Goal: Task Accomplishment & Management: Manage account settings

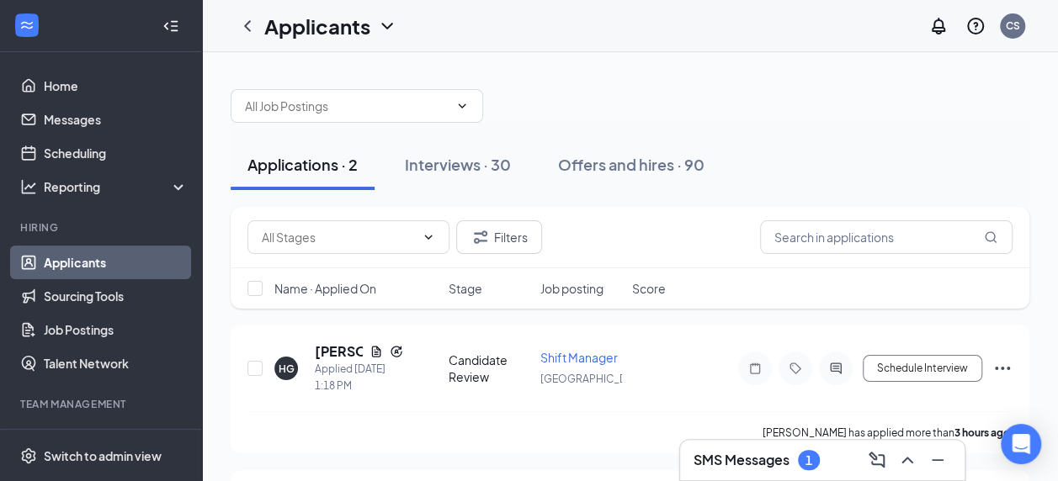
click at [456, 160] on div "Interviews · 30" at bounding box center [458, 164] width 106 height 21
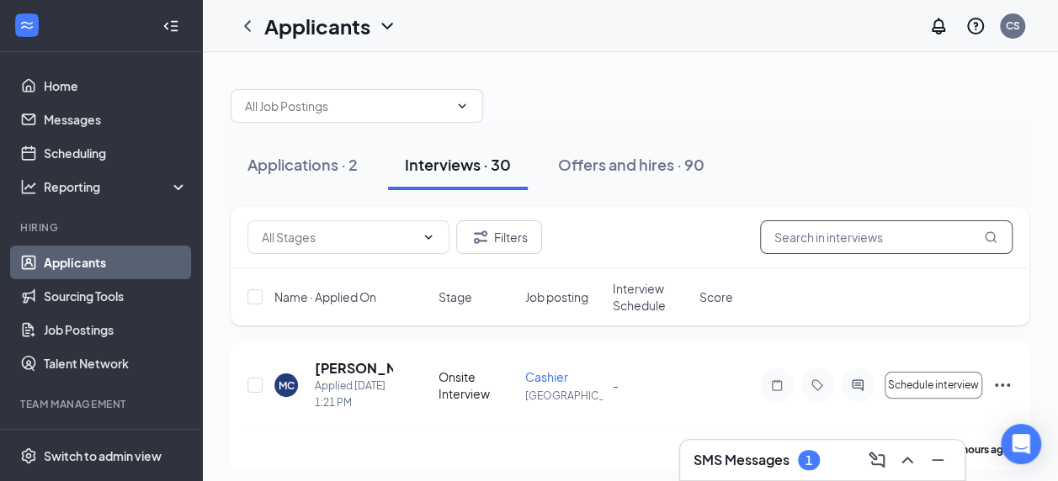
click at [838, 239] on input "text" at bounding box center [886, 237] width 252 height 34
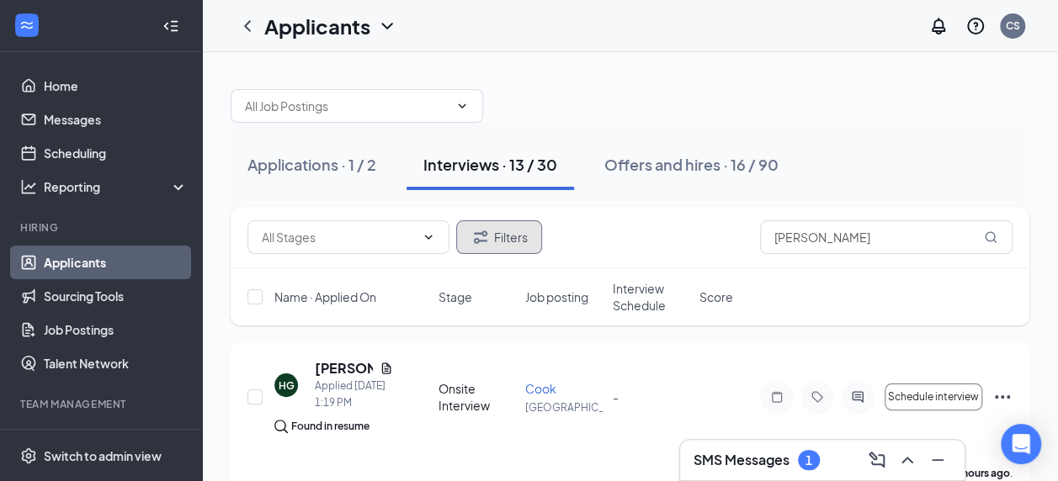
click at [522, 239] on button "Filters" at bounding box center [499, 237] width 86 height 34
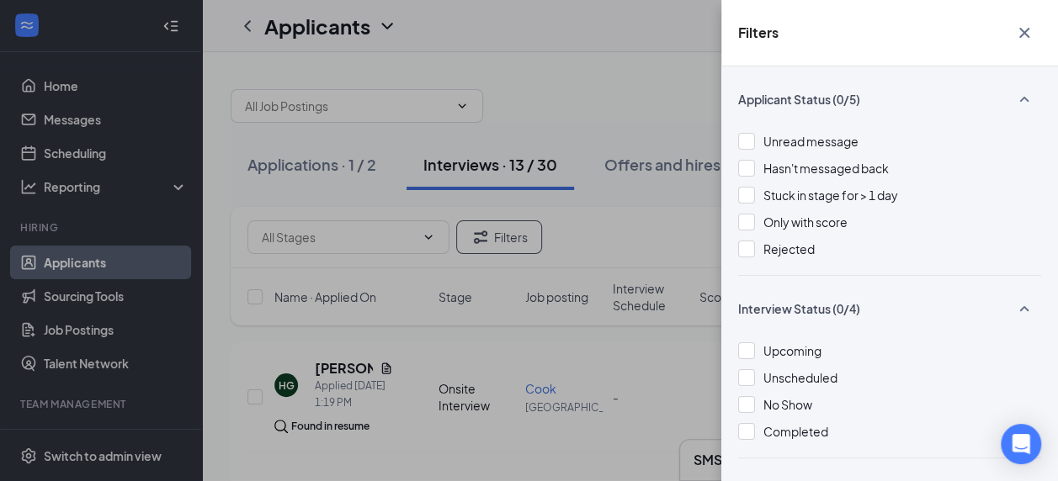
drag, startPoint x: 801, startPoint y: 245, endPoint x: 791, endPoint y: 244, distance: 10.1
click at [800, 245] on span "Rejected" at bounding box center [788, 248] width 51 height 15
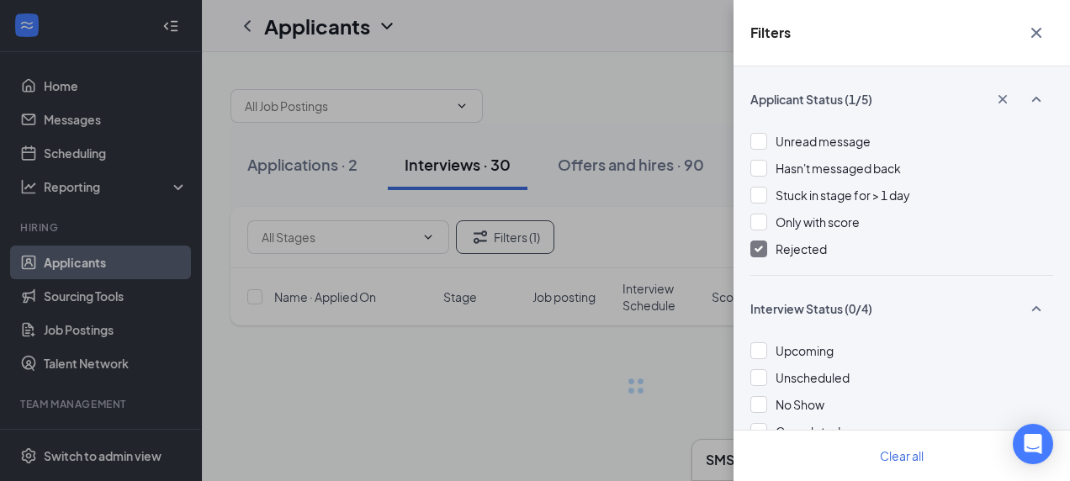
click at [613, 62] on div "Filters Applicant Status (1/5) Unread message Hasn't messaged back Stuck in sta…" at bounding box center [535, 240] width 1070 height 481
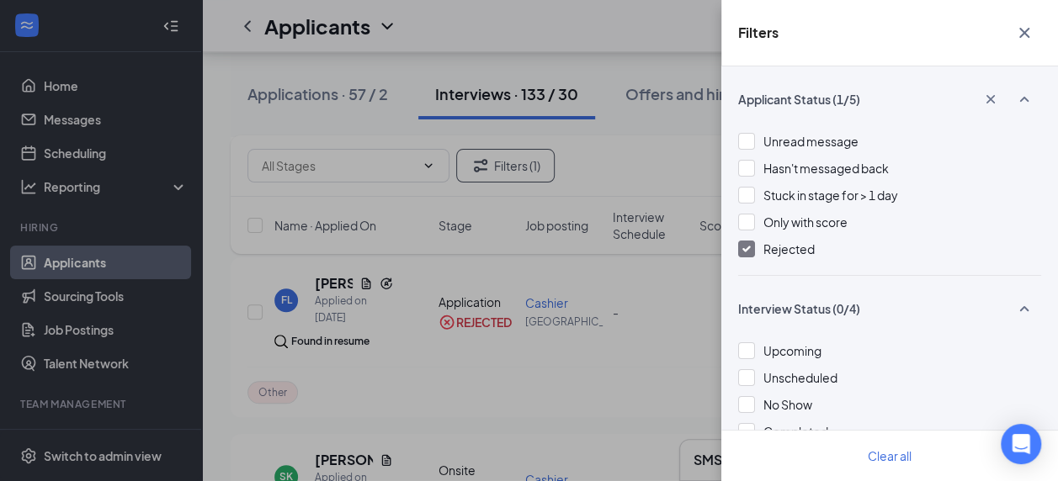
scroll to position [589, 0]
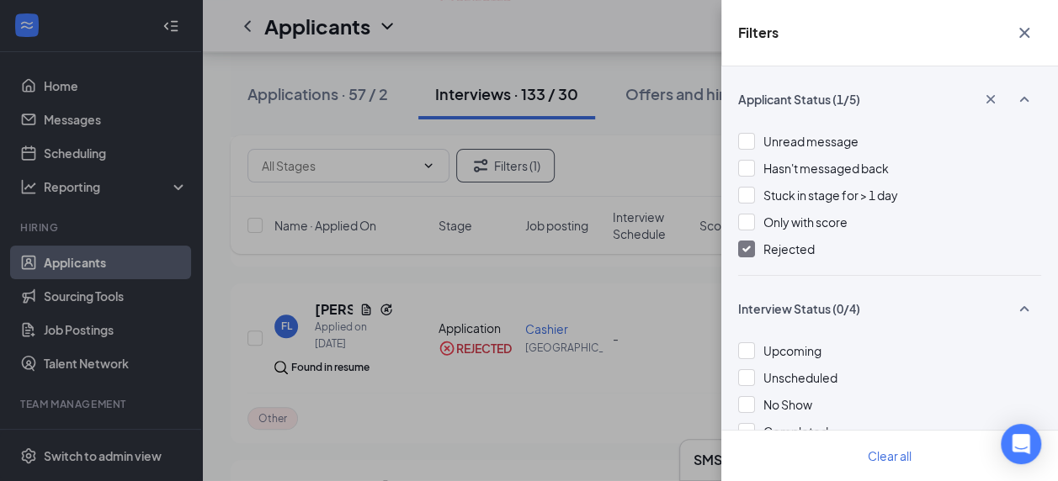
click at [639, 64] on div "Filters Applicant Status (1/5) Unread message Hasn't messaged back Stuck in sta…" at bounding box center [529, 240] width 1058 height 481
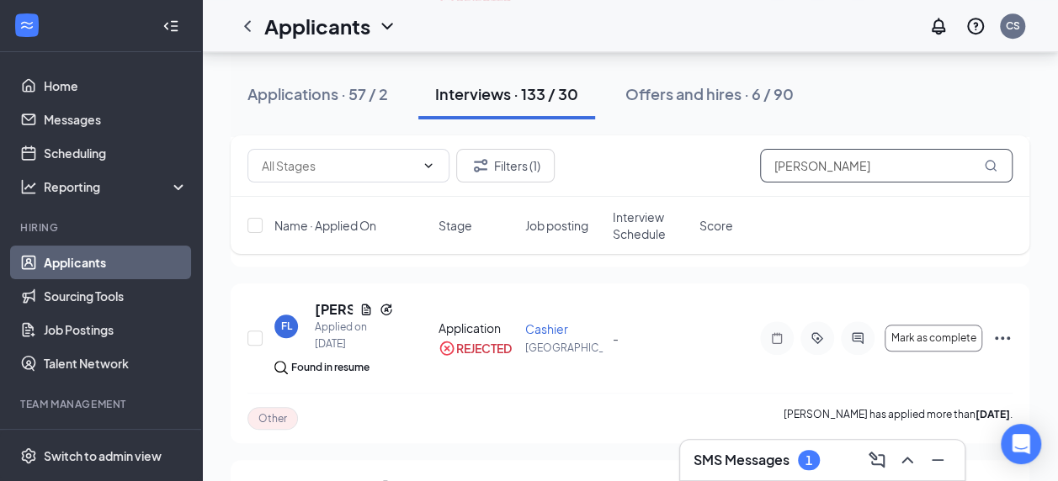
click at [811, 165] on input "[PERSON_NAME]" at bounding box center [886, 166] width 252 height 34
type input "t"
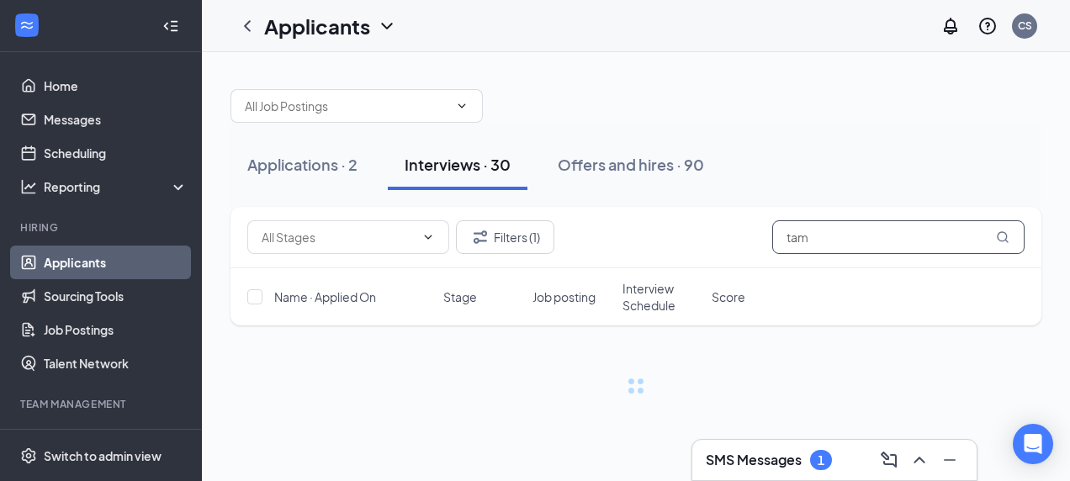
type input "tam"
click at [767, 455] on h3 "SMS Messages" at bounding box center [754, 460] width 96 height 19
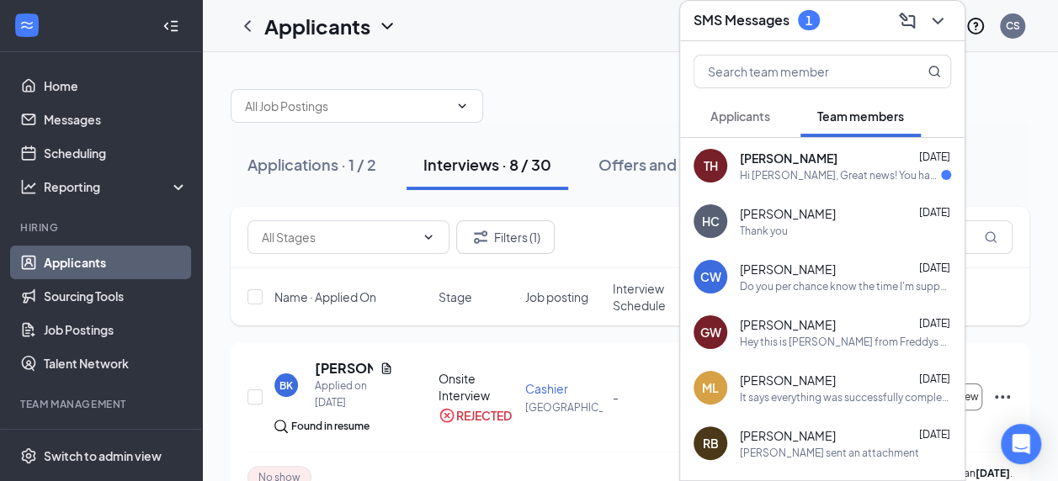
click at [745, 112] on span "Applicants" at bounding box center [740, 116] width 60 height 15
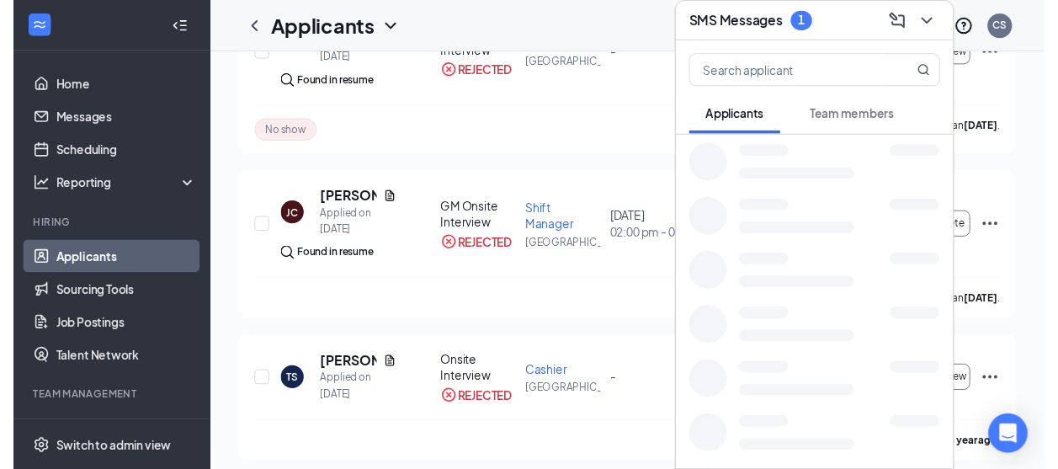
scroll to position [421, 0]
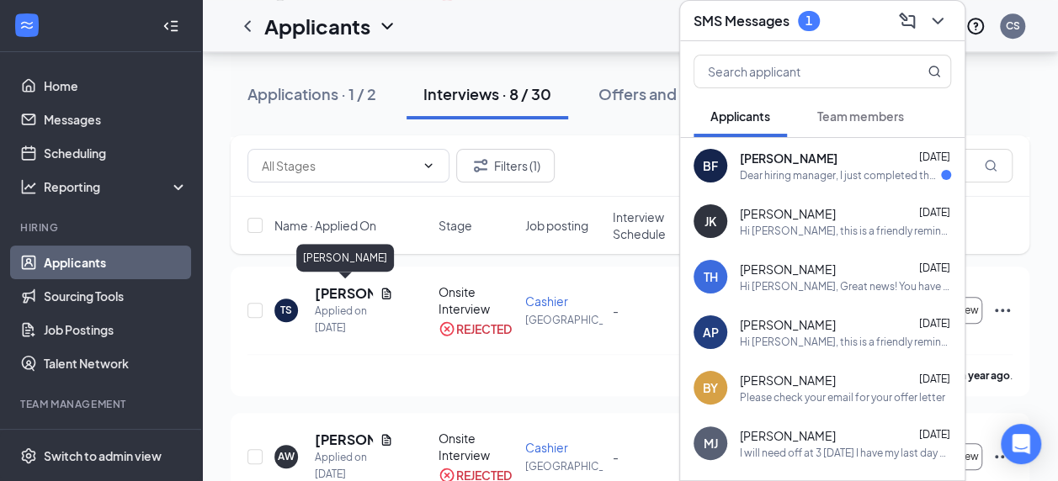
click at [340, 288] on h5 "[PERSON_NAME]" at bounding box center [344, 293] width 58 height 19
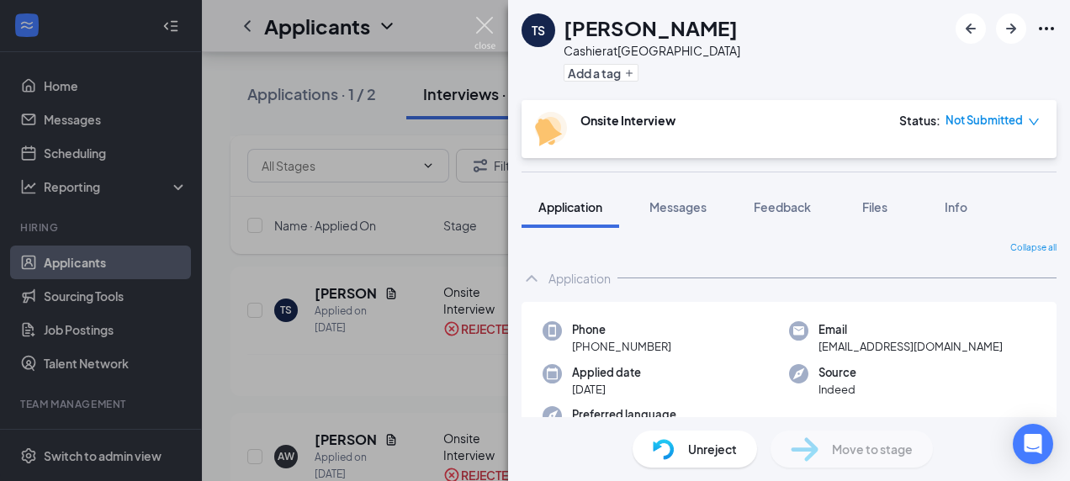
click at [483, 24] on img at bounding box center [485, 33] width 21 height 33
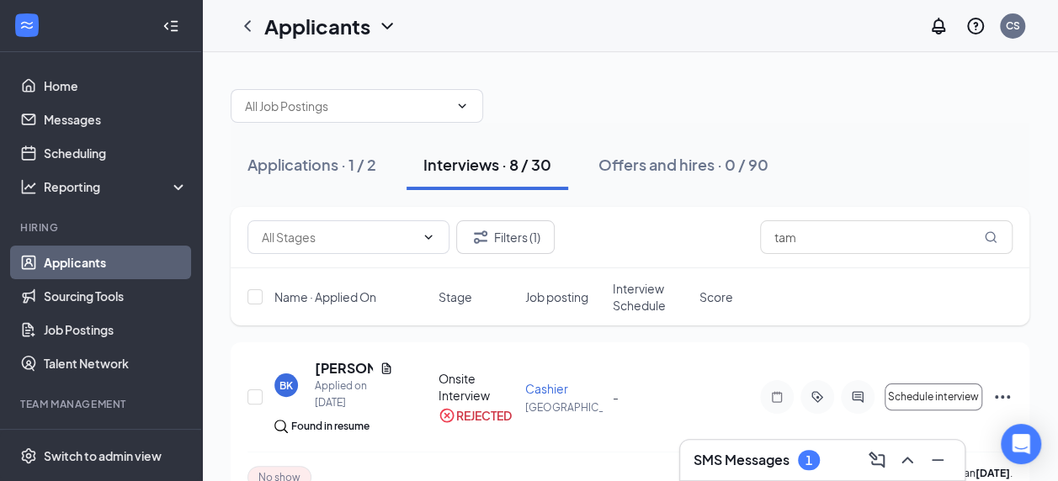
click at [318, 165] on div "Applications · 1 / 2" at bounding box center [311, 164] width 129 height 21
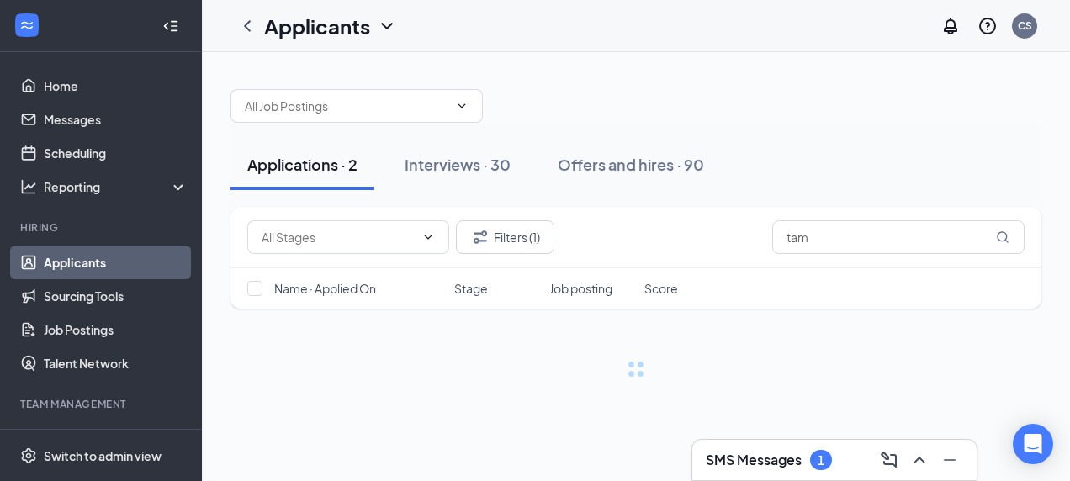
click at [485, 166] on div "Interviews · 30" at bounding box center [458, 164] width 106 height 21
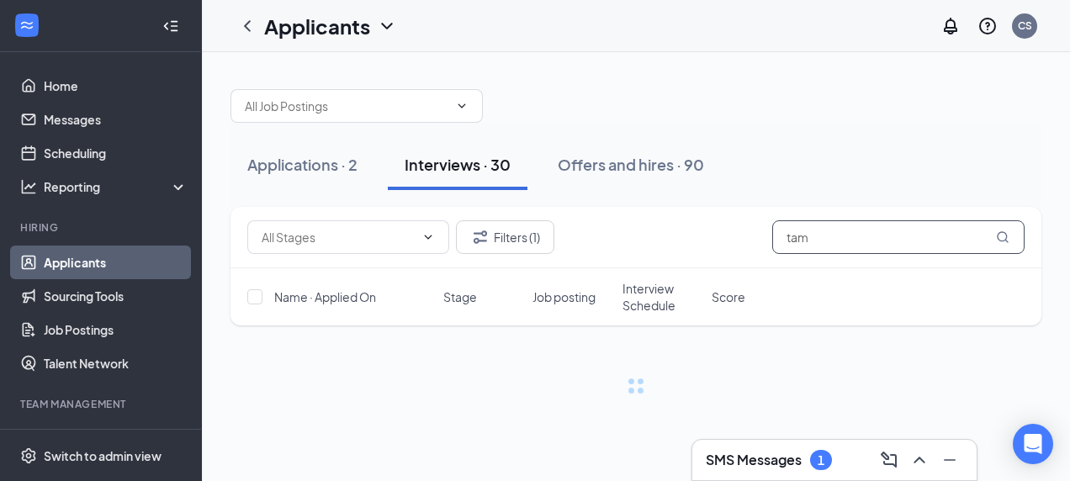
click at [826, 231] on input "tam" at bounding box center [898, 237] width 252 height 34
type input "t"
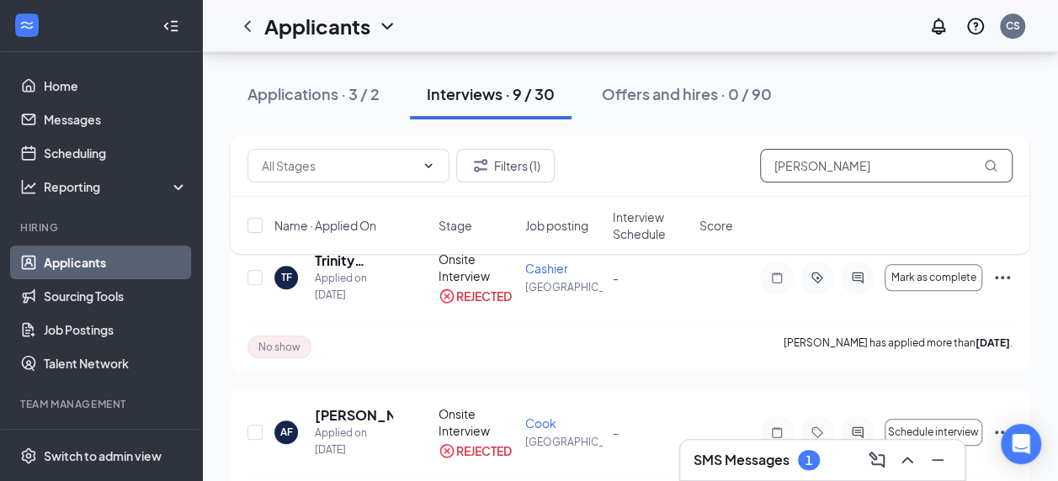
scroll to position [757, 0]
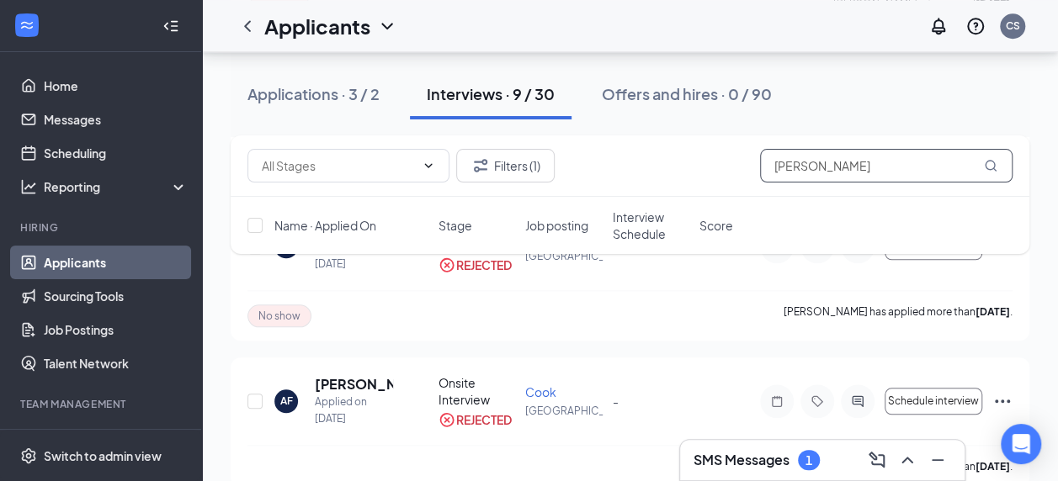
type input "[PERSON_NAME]"
click at [318, 92] on div "Applications · 3 / 2" at bounding box center [313, 93] width 132 height 21
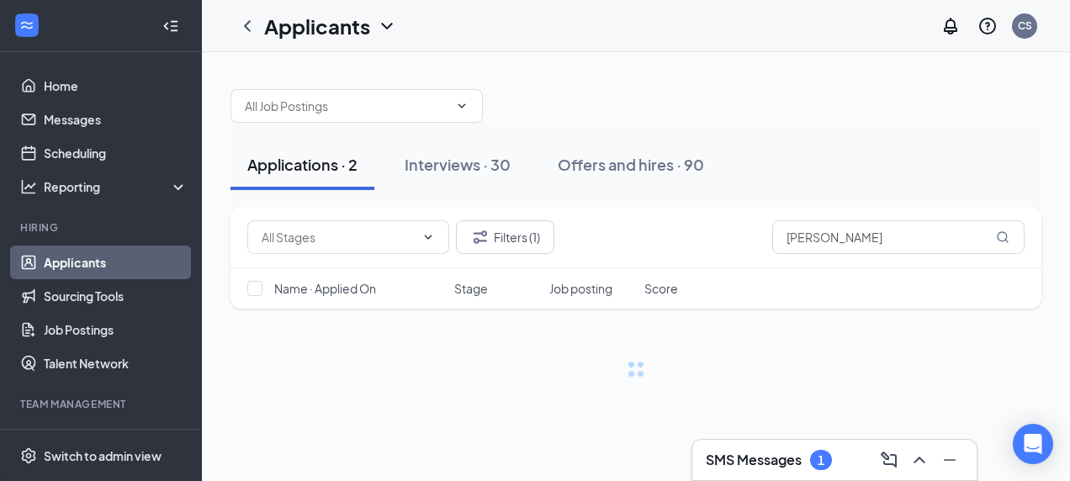
drag, startPoint x: 464, startPoint y: 167, endPoint x: 454, endPoint y: 157, distance: 14.3
click at [464, 165] on div "Interviews · 30" at bounding box center [458, 164] width 106 height 21
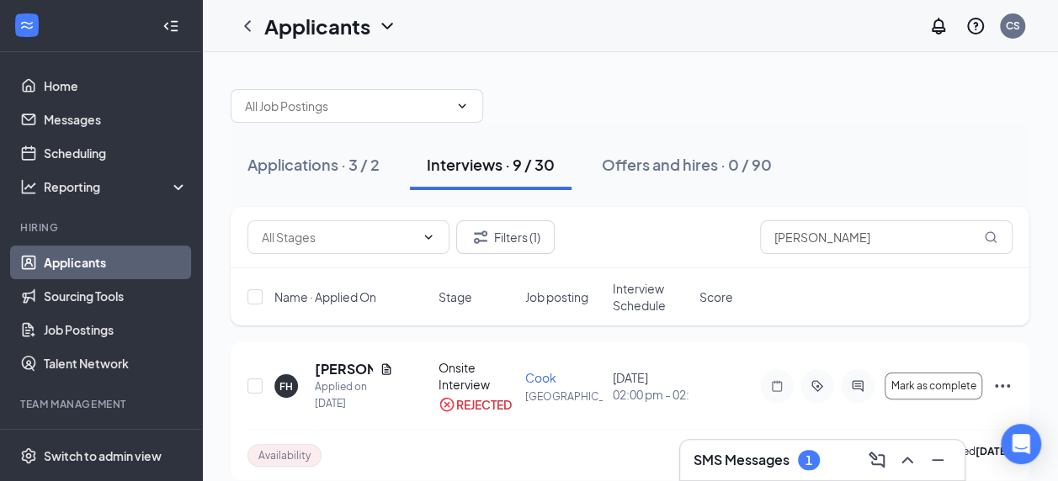
click at [749, 458] on h3 "SMS Messages" at bounding box center [741, 460] width 96 height 19
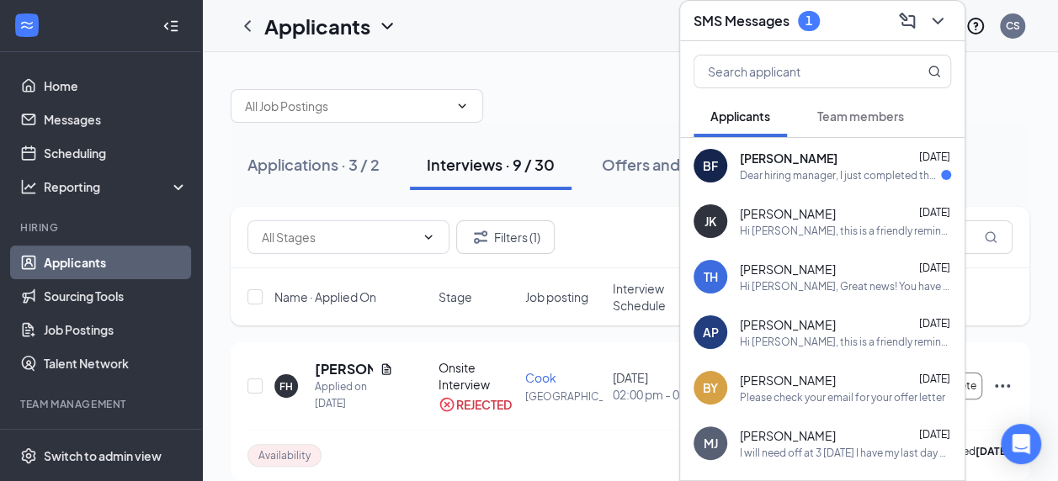
click at [550, 163] on div "Interviews · 9 / 30" at bounding box center [491, 164] width 128 height 21
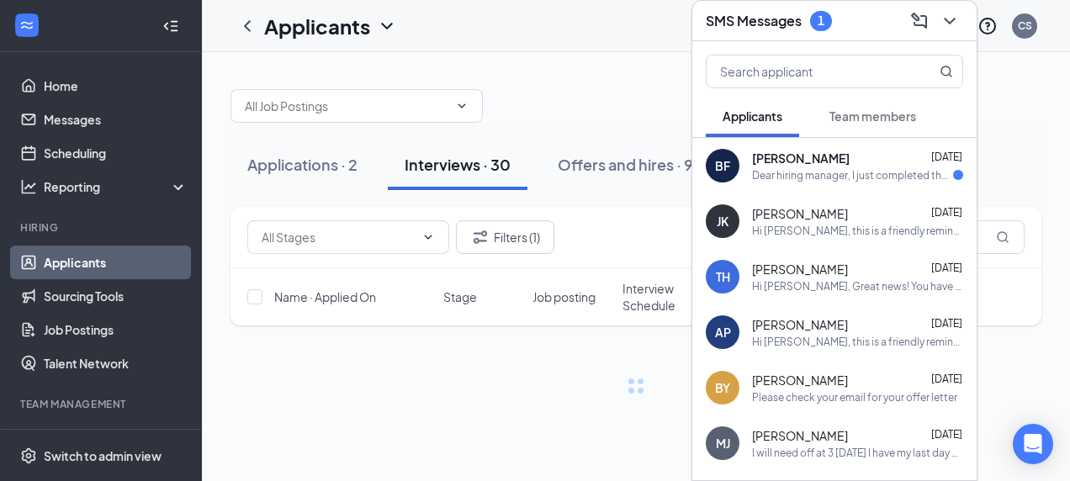
click at [814, 158] on span "[PERSON_NAME]" at bounding box center [801, 158] width 98 height 17
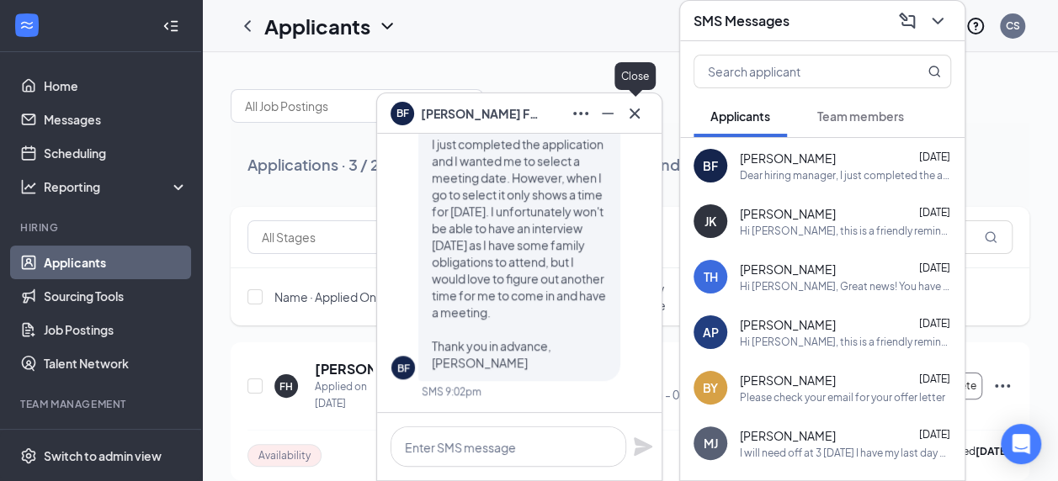
click at [634, 121] on icon "Cross" at bounding box center [634, 113] width 20 height 20
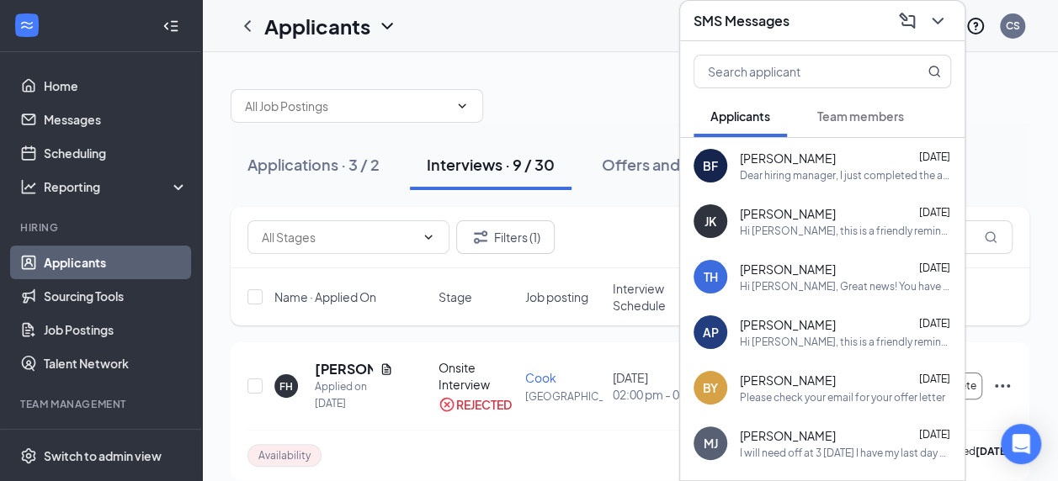
click at [594, 106] on div at bounding box center [630, 97] width 798 height 50
click at [931, 22] on icon "ChevronDown" at bounding box center [937, 21] width 20 height 20
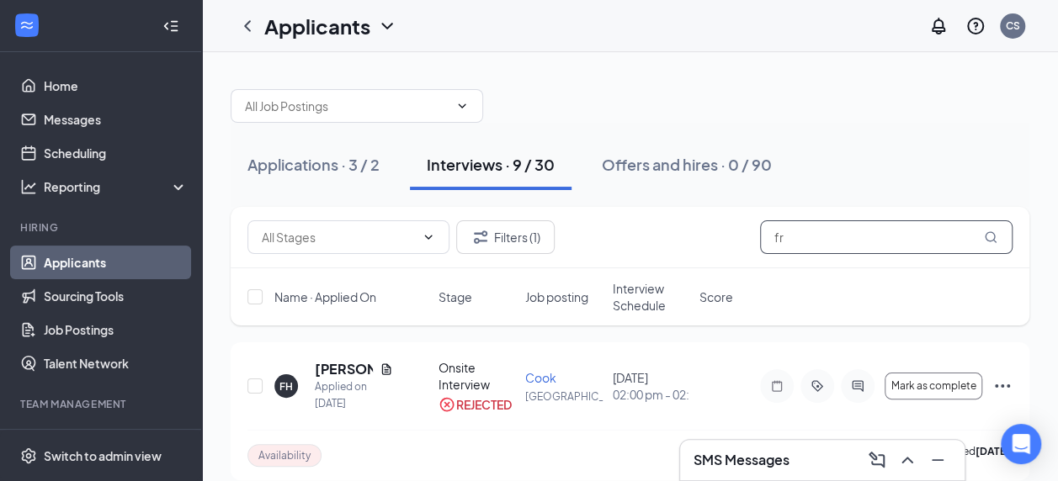
type input "f"
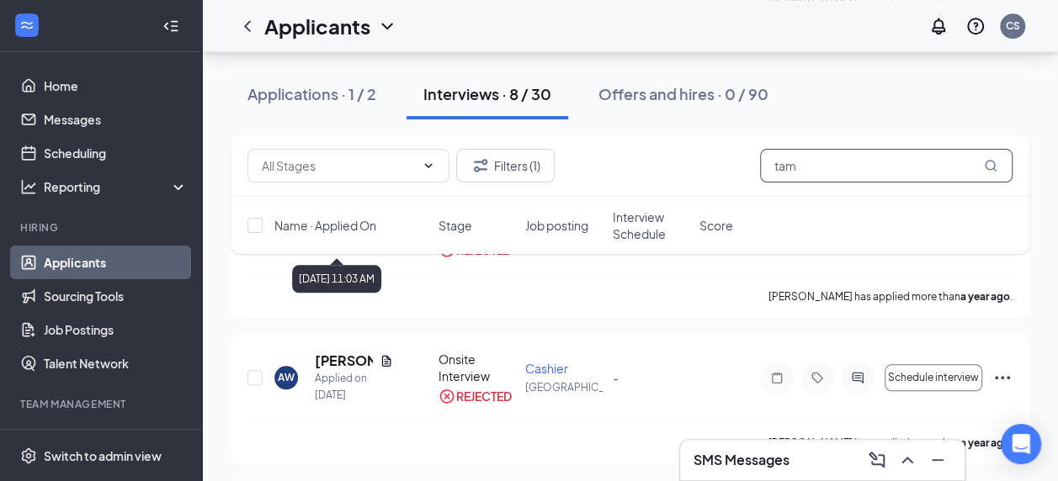
scroll to position [841, 0]
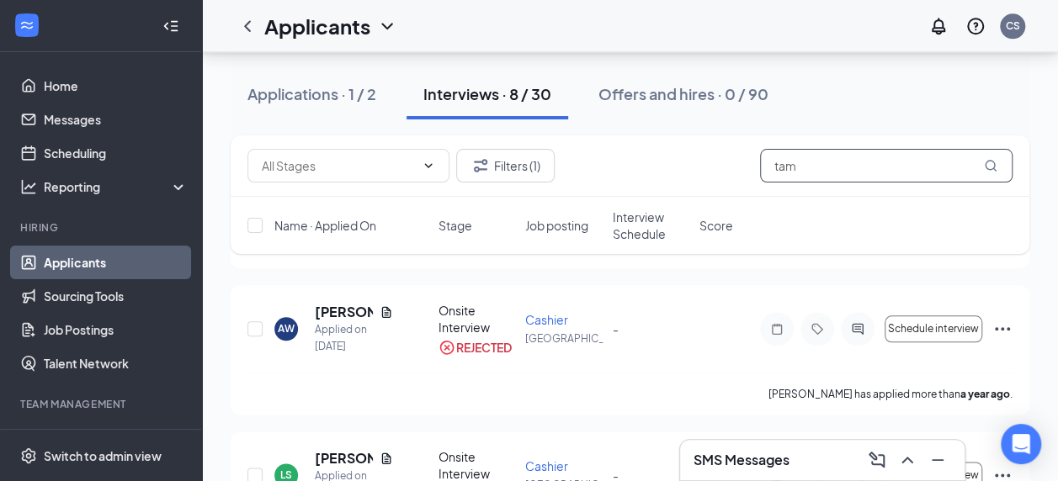
type input "tam"
click at [265, 84] on div "Applications · 1 / 2" at bounding box center [311, 93] width 129 height 21
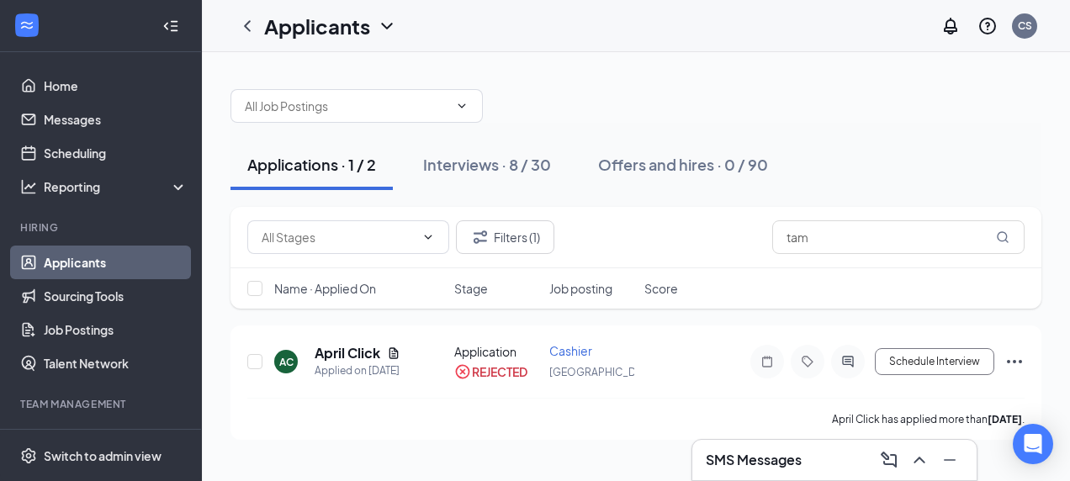
click at [473, 158] on div "Interviews · 8 / 30" at bounding box center [487, 164] width 128 height 21
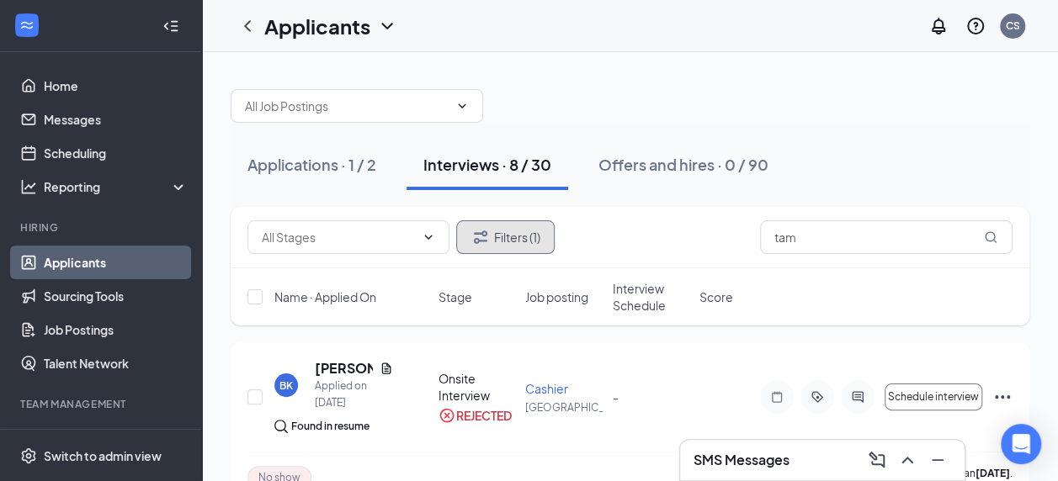
click at [512, 241] on button "Filters (1)" at bounding box center [505, 237] width 98 height 34
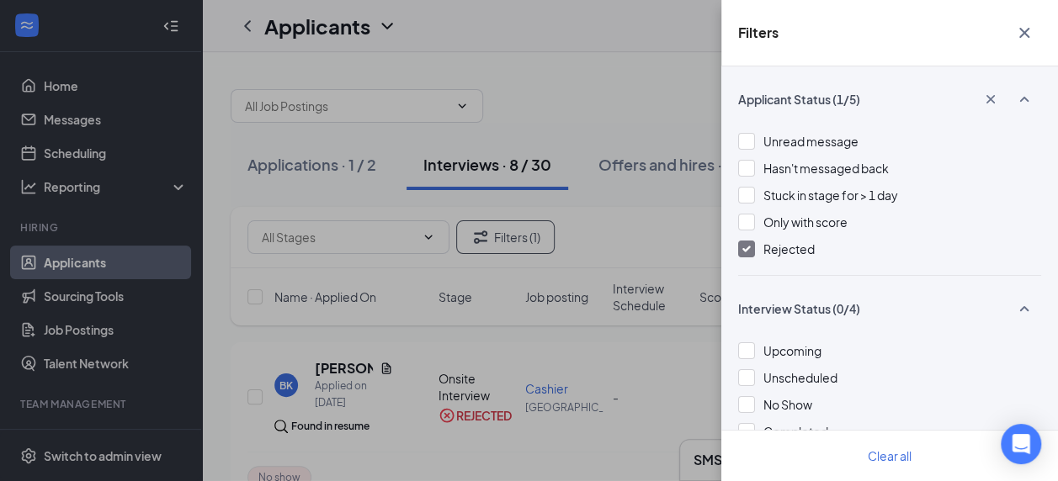
click at [747, 247] on div at bounding box center [746, 249] width 17 height 17
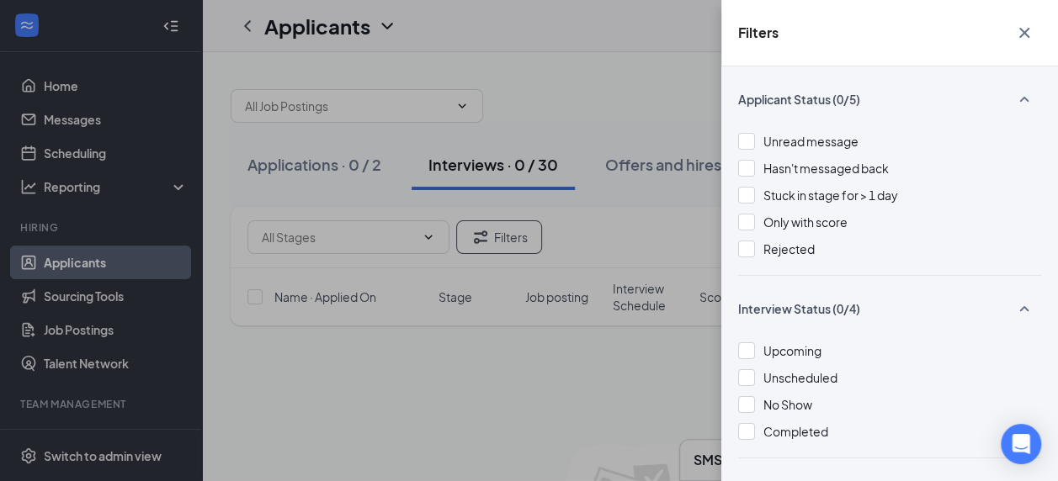
click at [651, 113] on div "Filters Applicant Status (0/5) Unread message Hasn't messaged back Stuck in sta…" at bounding box center [529, 240] width 1058 height 481
click at [651, 45] on div "Filters Applicant Status (0/5) Unread message Hasn't messaged back Stuck in sta…" at bounding box center [529, 240] width 1058 height 481
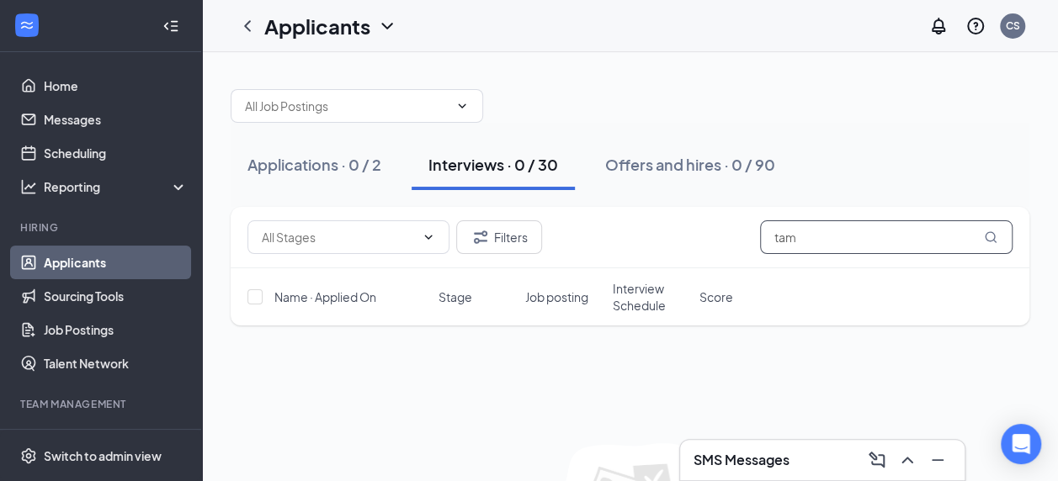
click at [806, 238] on input "tam" at bounding box center [886, 237] width 252 height 34
type input "t"
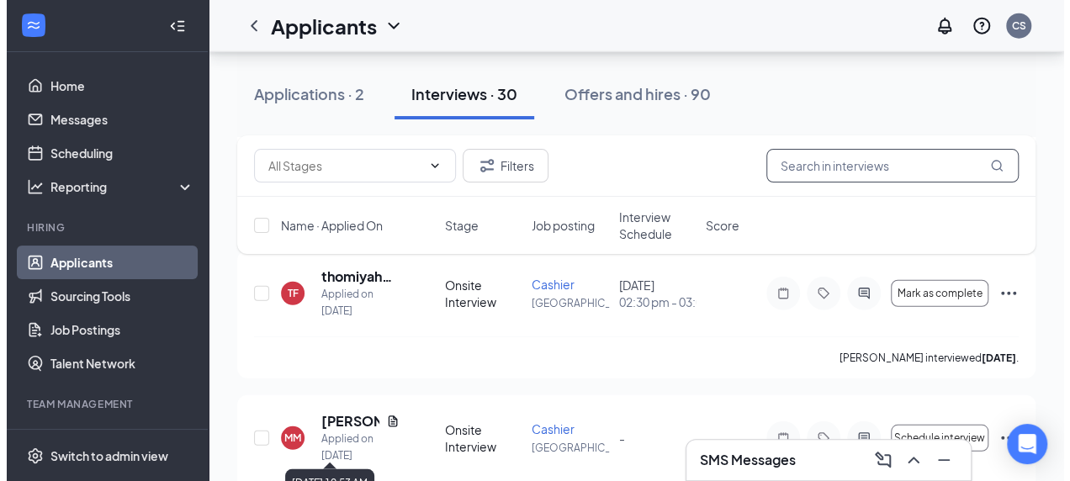
scroll to position [2019, 0]
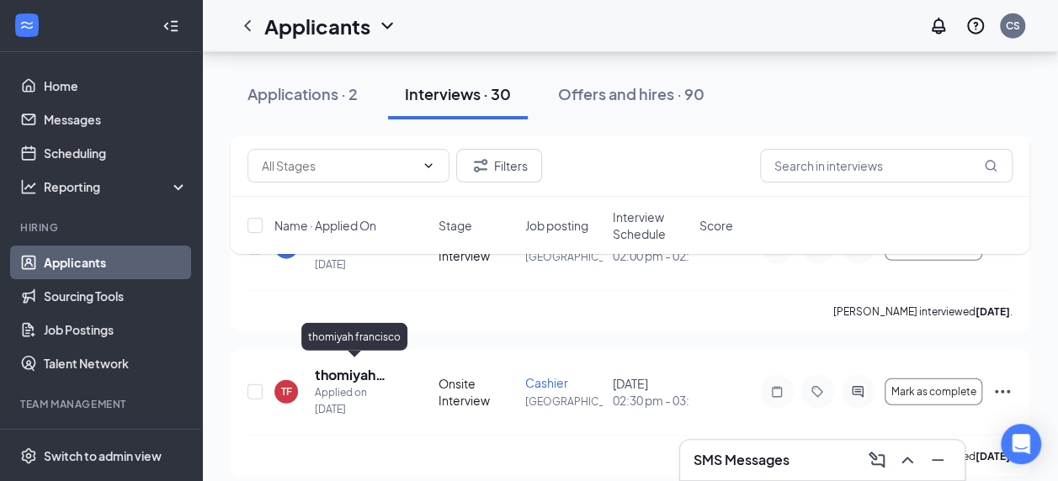
click at [353, 369] on h5 "thomiyah francisco" at bounding box center [354, 375] width 78 height 19
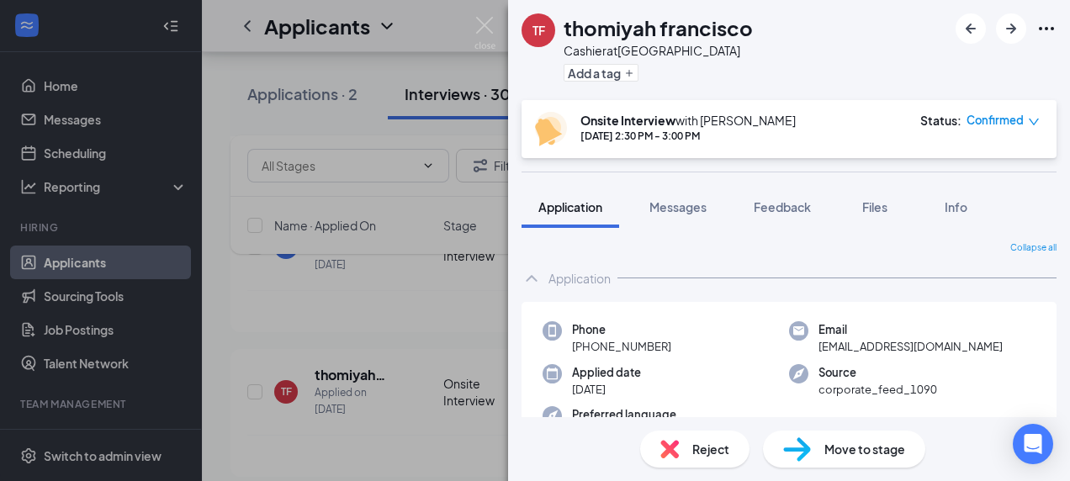
click at [564, 210] on span "Application" at bounding box center [570, 206] width 64 height 15
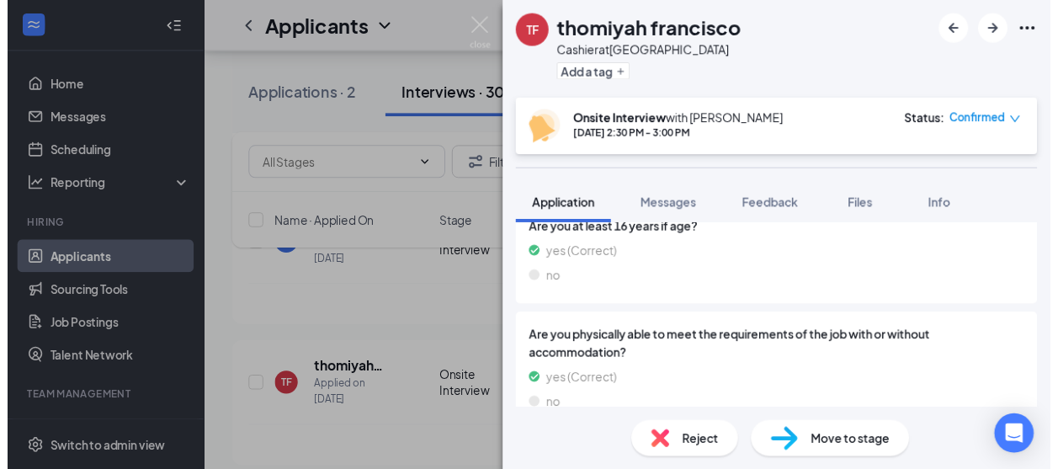
scroll to position [1143, 0]
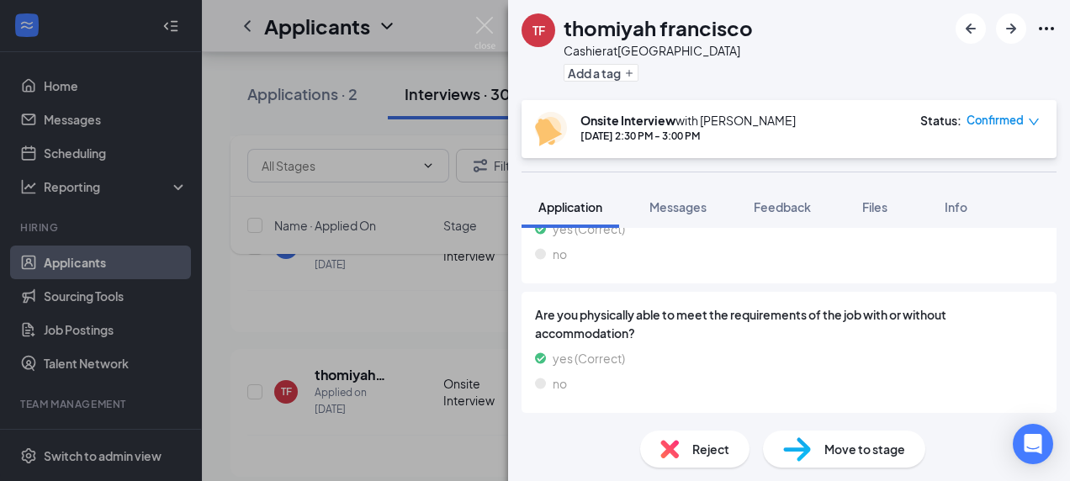
click at [460, 316] on div "TF thomiyah [PERSON_NAME] at [GEOGRAPHIC_DATA] Add a tag Onsite Interview with …" at bounding box center [535, 240] width 1070 height 481
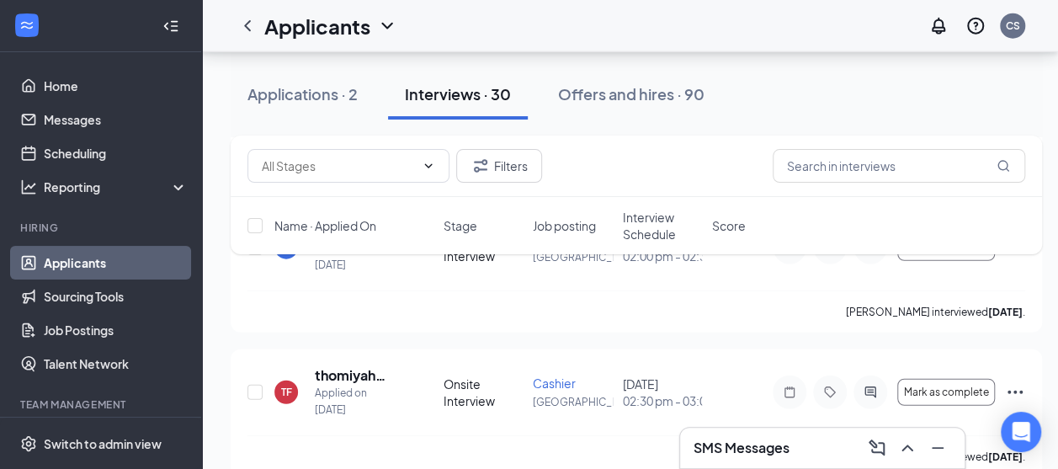
click at [485, 93] on div "Interviews · 30" at bounding box center [458, 93] width 106 height 21
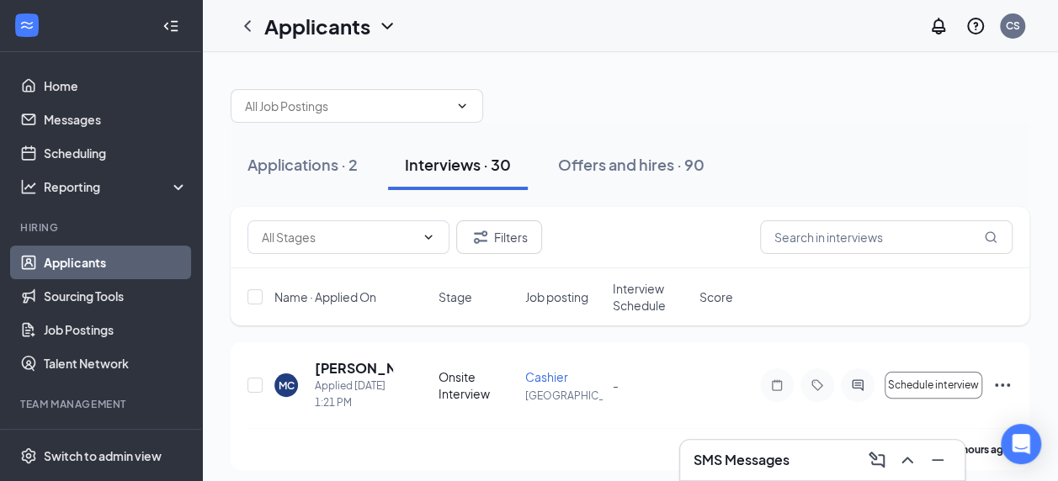
click at [459, 165] on div "Interviews · 30" at bounding box center [458, 164] width 106 height 21
click at [449, 166] on div "Interviews · 30" at bounding box center [458, 164] width 106 height 21
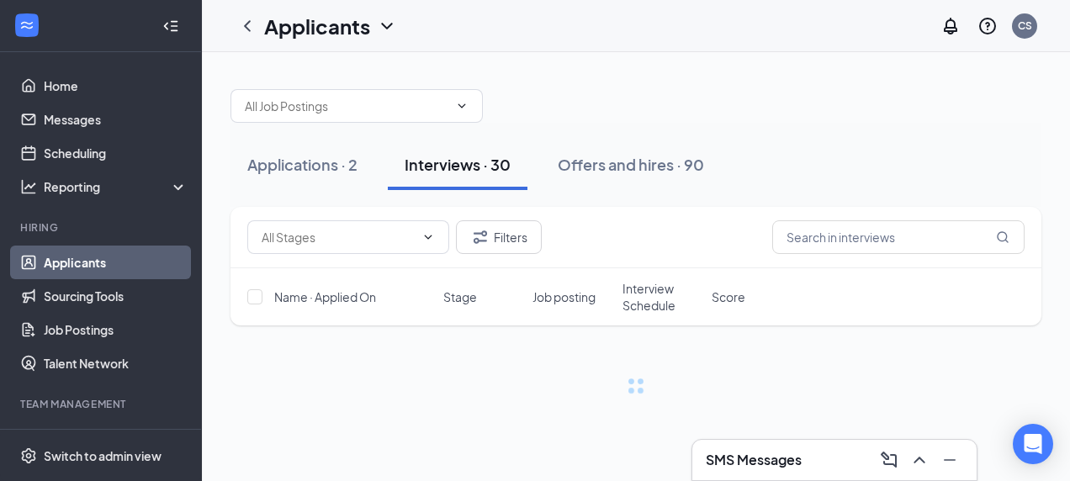
click at [279, 165] on div "Applications · 2" at bounding box center [302, 164] width 110 height 21
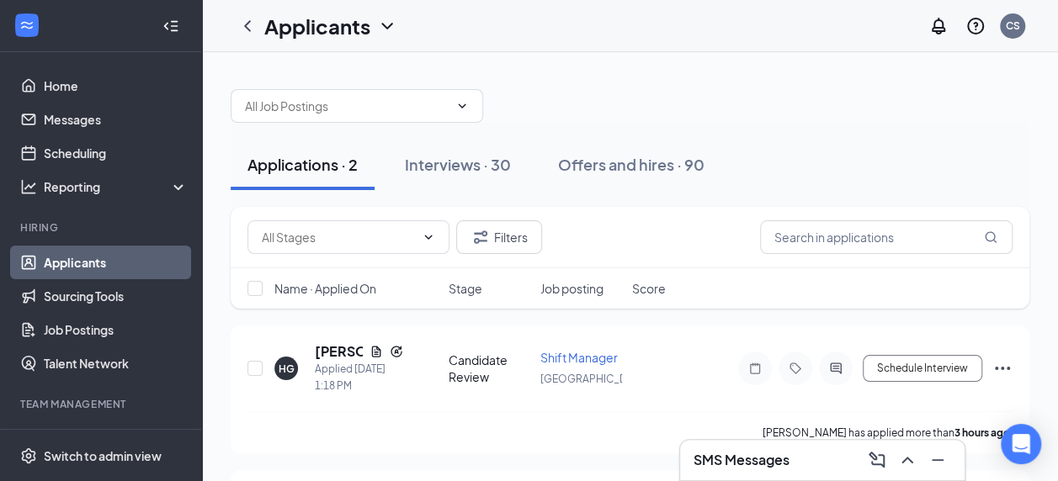
click at [468, 160] on div "Interviews · 30" at bounding box center [458, 164] width 106 height 21
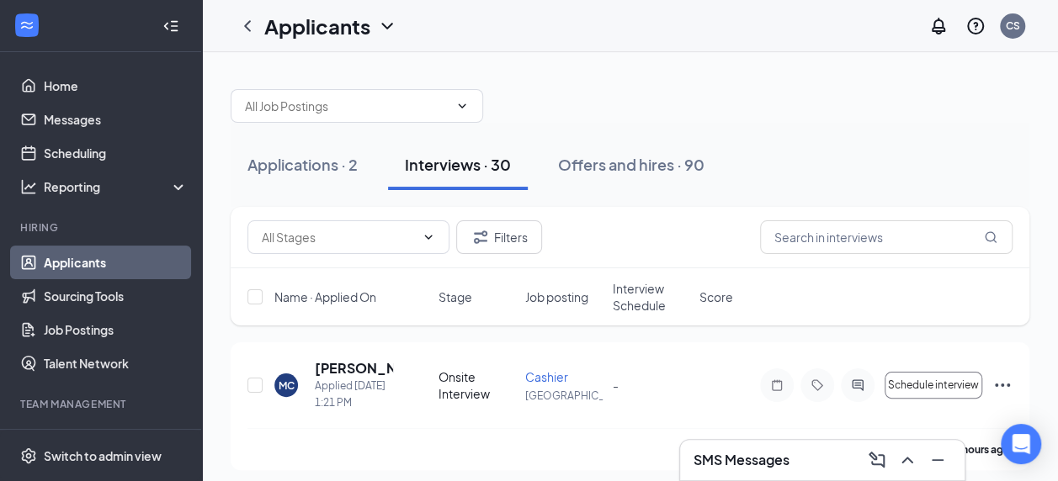
click at [306, 166] on div "Applications · 2" at bounding box center [302, 164] width 110 height 21
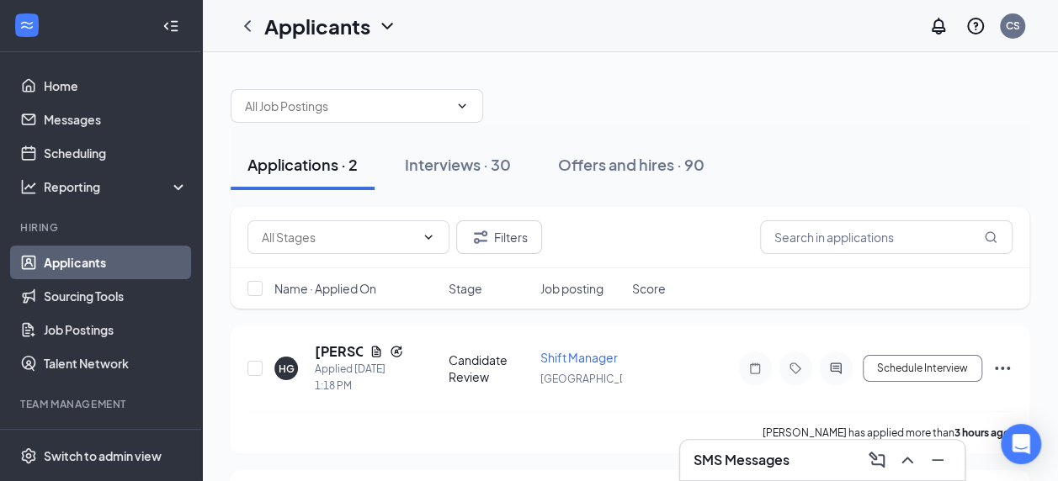
click at [439, 165] on div "Interviews · 30" at bounding box center [458, 164] width 106 height 21
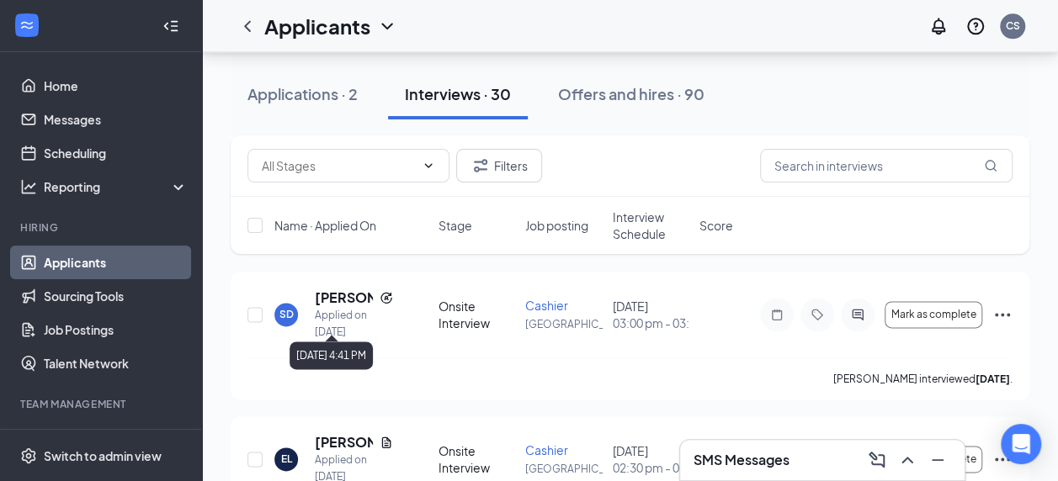
scroll to position [4197, 0]
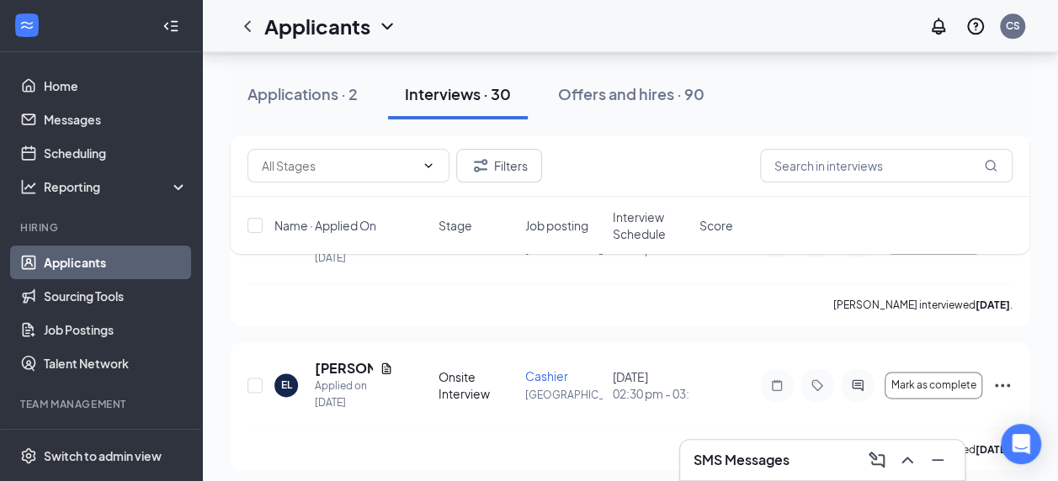
click at [481, 92] on div "Interviews · 30" at bounding box center [458, 93] width 106 height 21
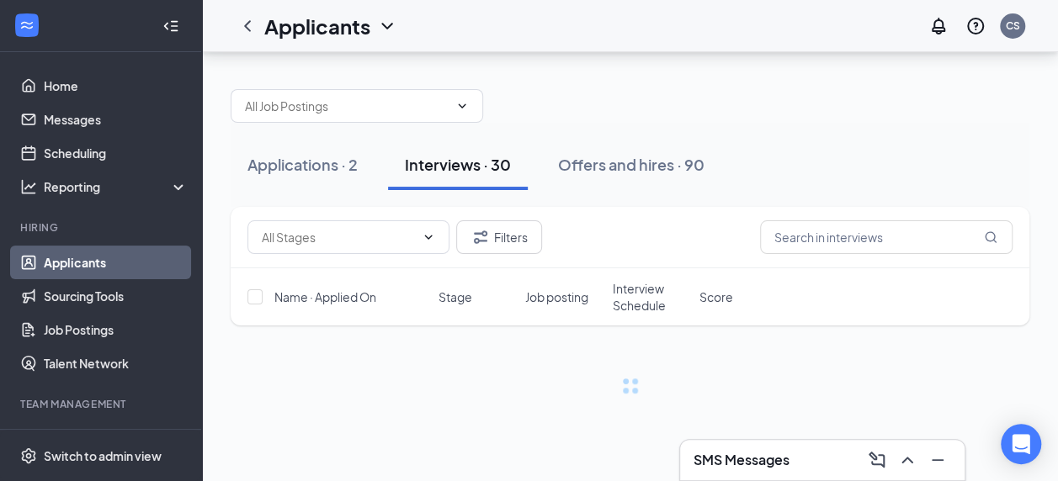
scroll to position [0, 0]
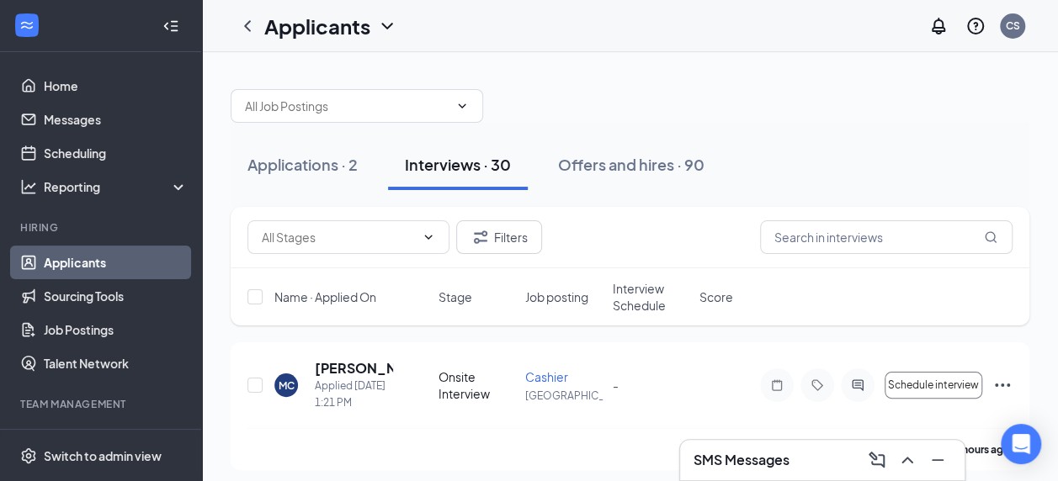
click at [904, 148] on div "Applications · 2 Interviews · 30 Offers and hires · 90" at bounding box center [630, 165] width 798 height 50
click at [283, 162] on div "Applications · 2" at bounding box center [302, 164] width 110 height 21
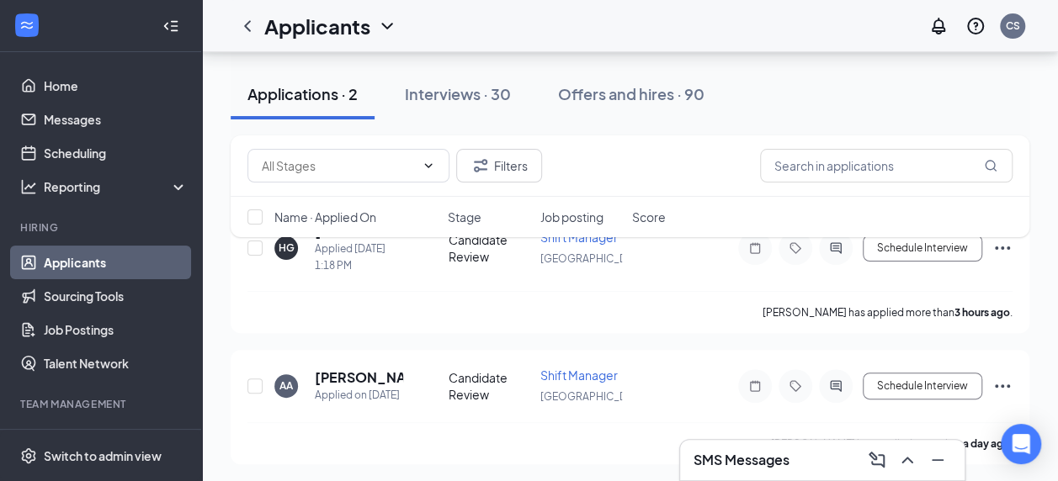
scroll to position [121, 0]
click at [827, 87] on div "Applications · 2 Interviews · 30 Offers and hires · 90" at bounding box center [630, 94] width 798 height 50
click at [461, 91] on div "Interviews · 30" at bounding box center [458, 93] width 106 height 21
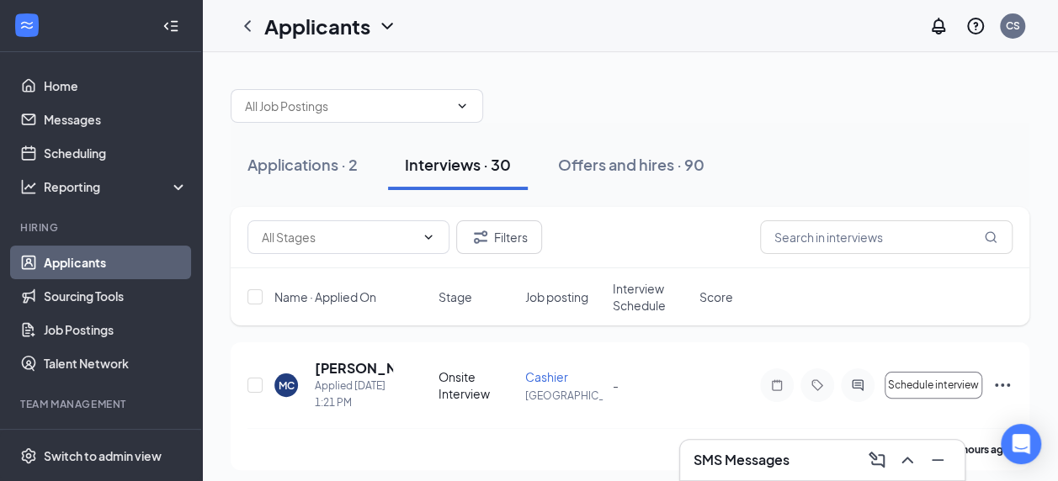
click at [278, 158] on div "Applications · 2" at bounding box center [302, 164] width 110 height 21
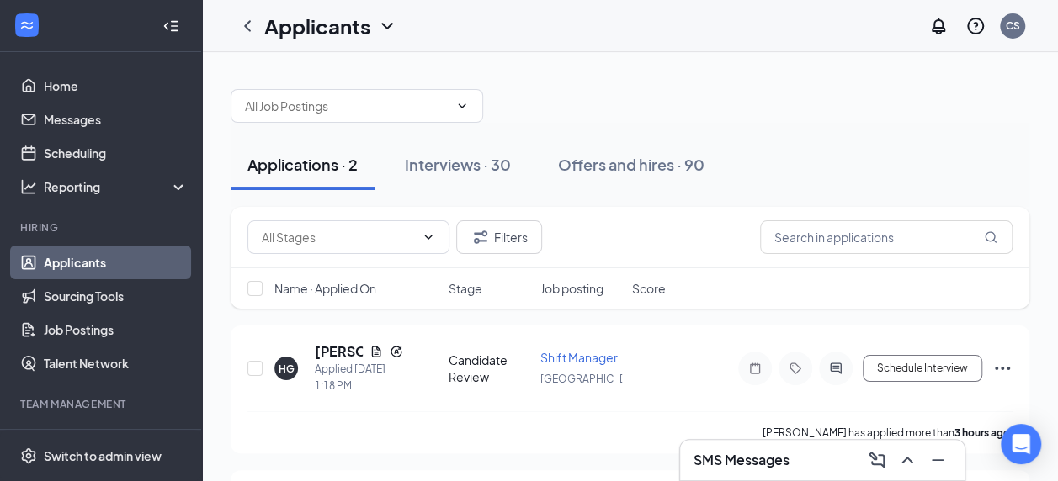
click at [608, 72] on div "Applications · 2 Interviews · 30 Offers and hires · 90 Filters Name · Applied O…" at bounding box center [630, 328] width 856 height 553
click at [431, 157] on div "Interviews · 30" at bounding box center [458, 164] width 106 height 21
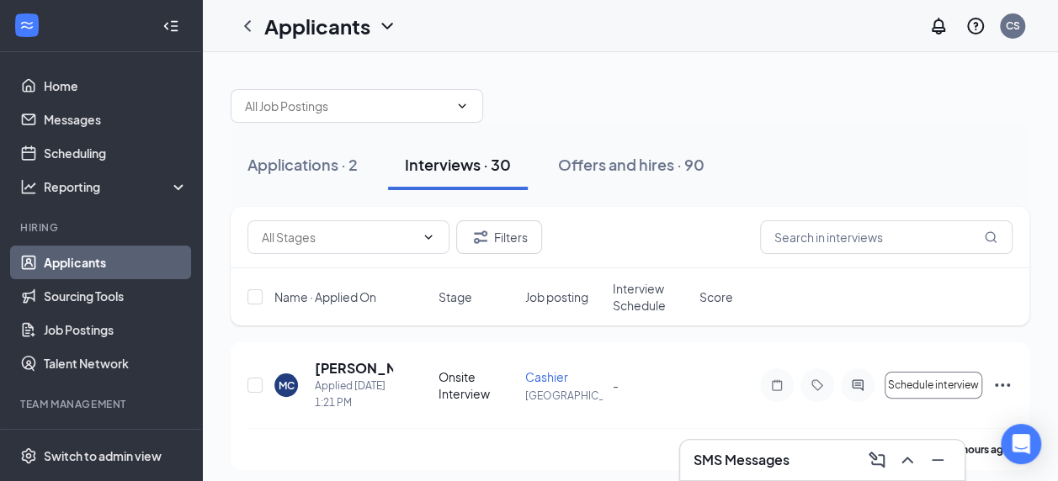
click at [773, 459] on h3 "SMS Messages" at bounding box center [741, 460] width 96 height 19
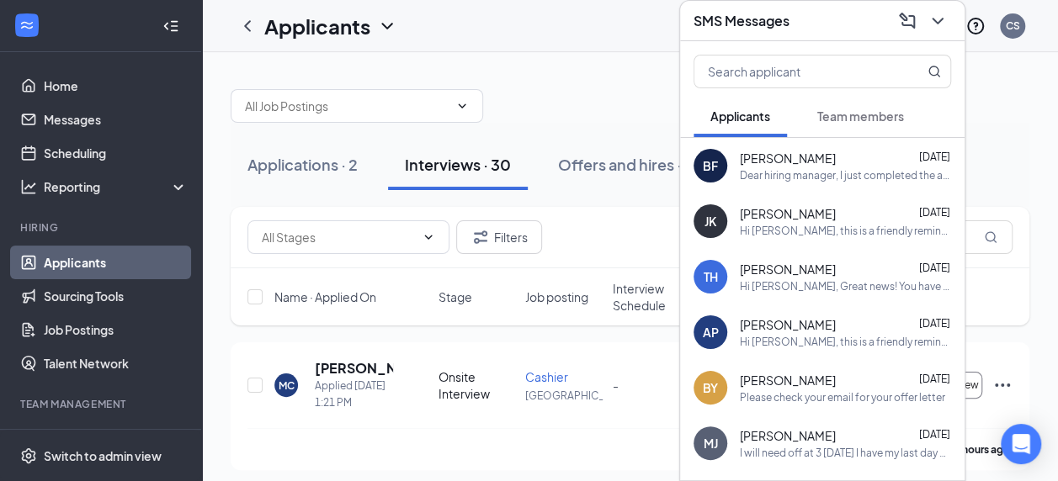
click at [797, 163] on span "[PERSON_NAME]" at bounding box center [788, 158] width 96 height 17
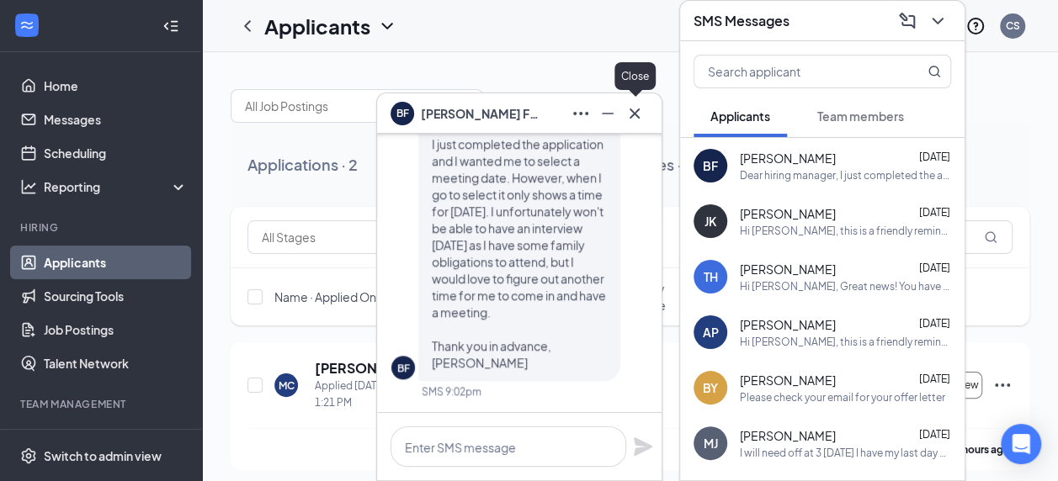
click at [632, 113] on icon "Cross" at bounding box center [634, 113] width 20 height 20
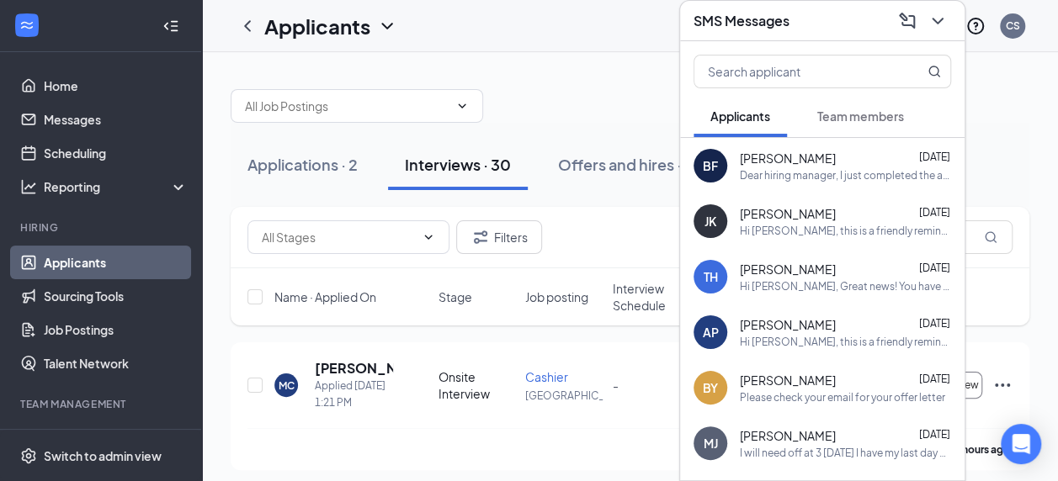
scroll to position [252, 0]
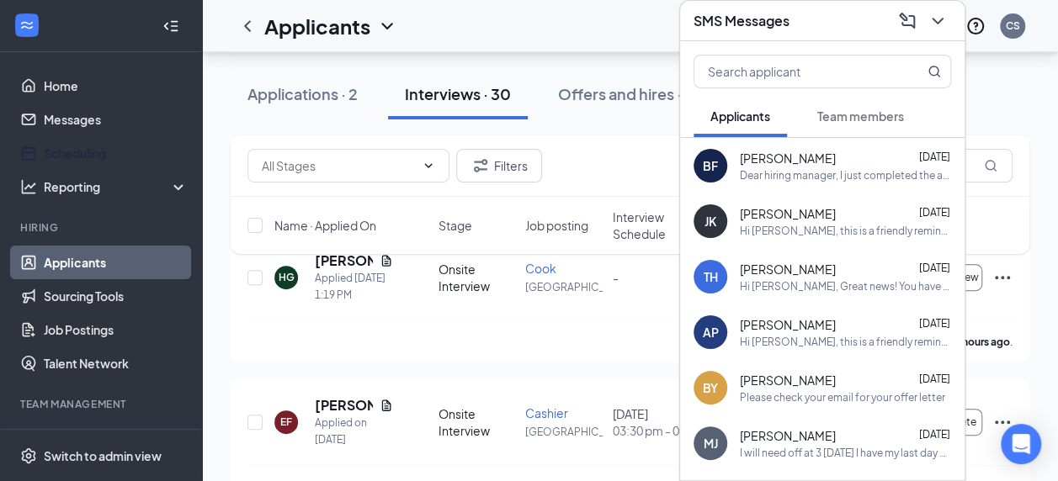
click at [77, 151] on link "Scheduling" at bounding box center [116, 153] width 144 height 34
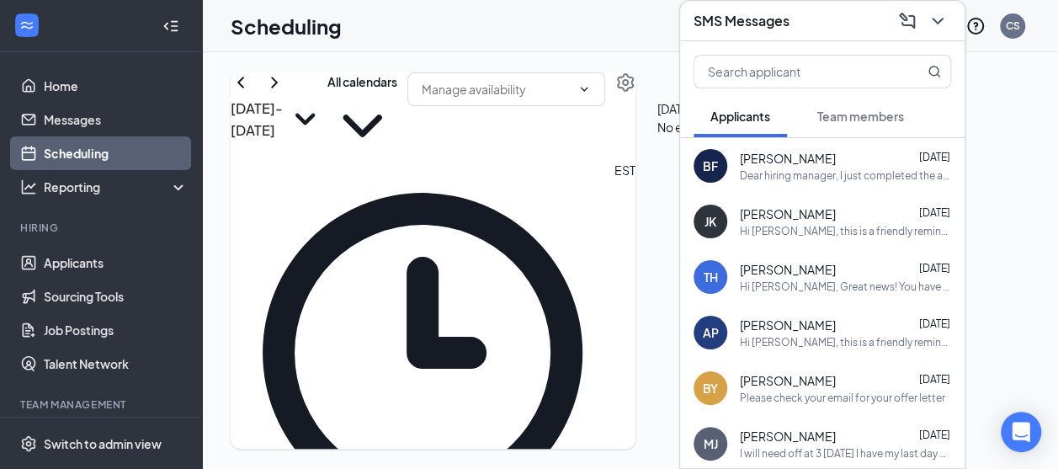
scroll to position [827, 0]
click at [946, 11] on icon "ChevronDown" at bounding box center [937, 21] width 20 height 20
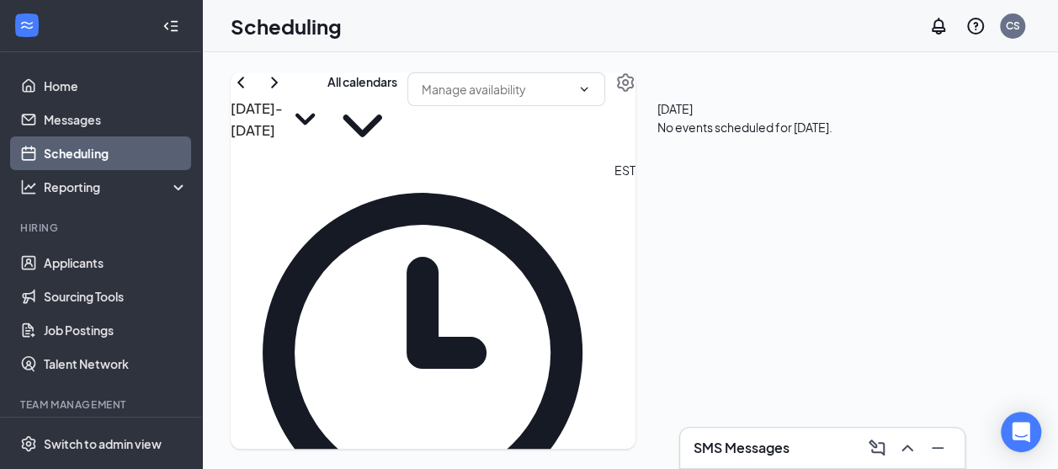
scroll to position [1584, 0]
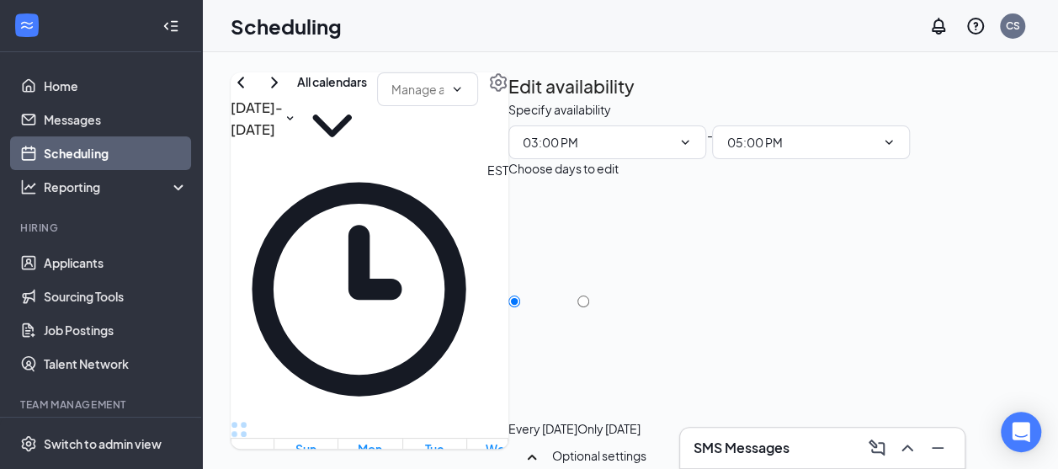
click at [367, 158] on div "All calendars" at bounding box center [332, 116] width 70 height 88
click at [478, 157] on div at bounding box center [427, 116] width 101 height 88
click at [591, 422] on div at bounding box center [591, 453] width 0 height 63
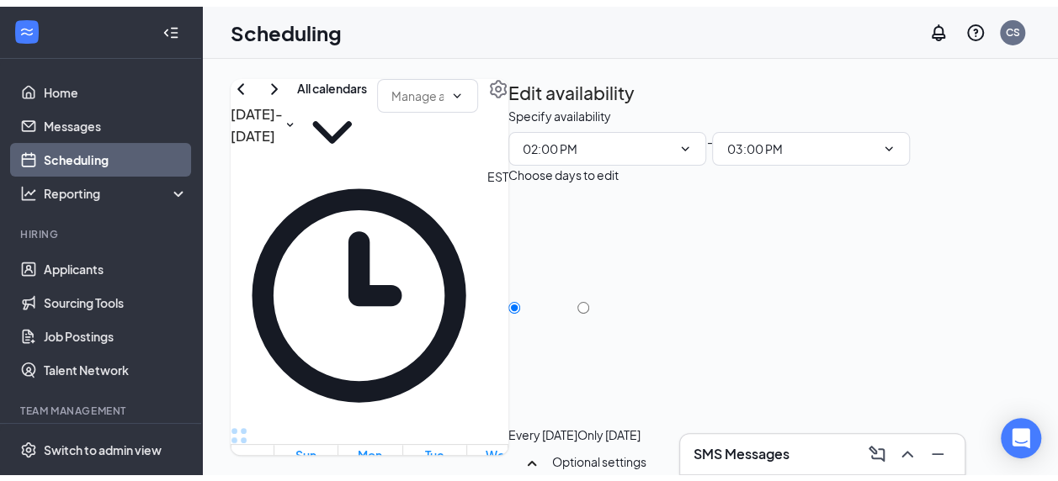
scroll to position [1416, 0]
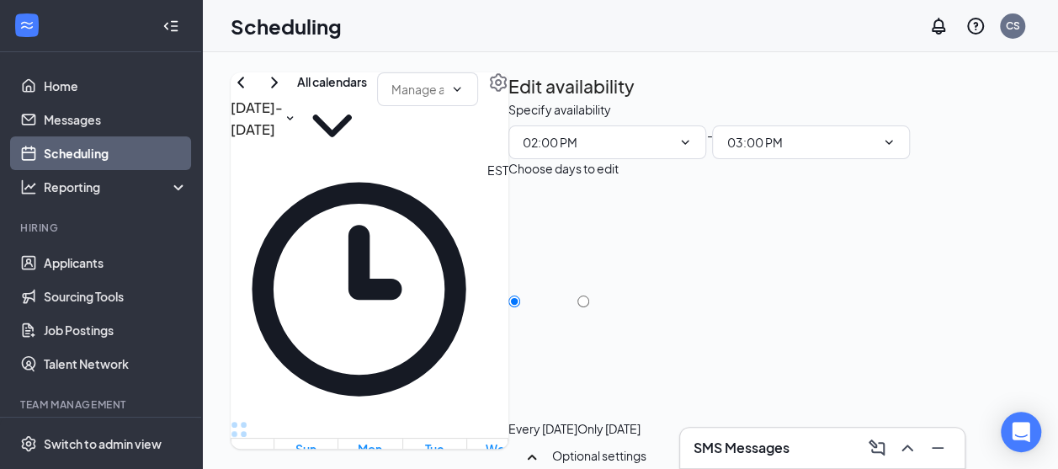
type input "02:00 PM"
type input "02:45 PM"
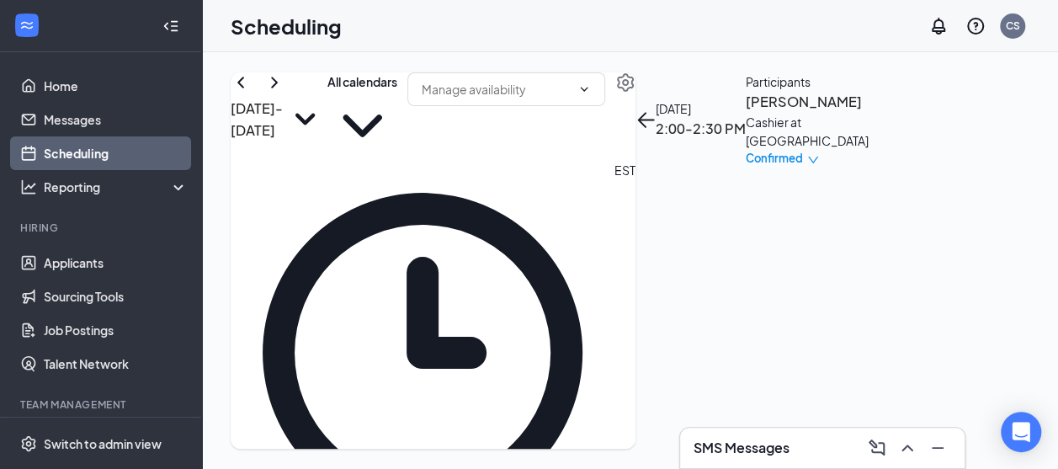
click at [584, 155] on div at bounding box center [506, 116] width 198 height 88
click at [84, 79] on link "Home" at bounding box center [116, 86] width 144 height 34
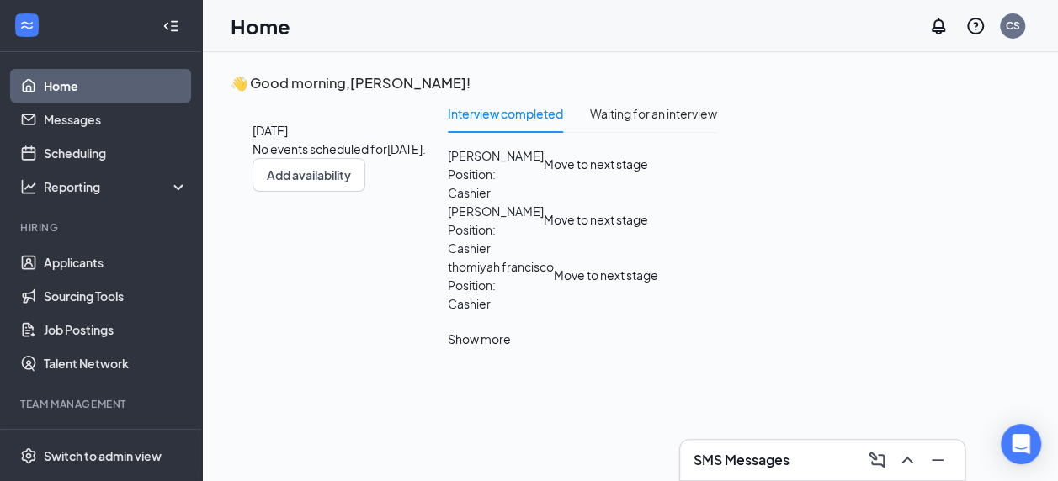
click at [762, 454] on h3 "SMS Messages" at bounding box center [741, 460] width 96 height 19
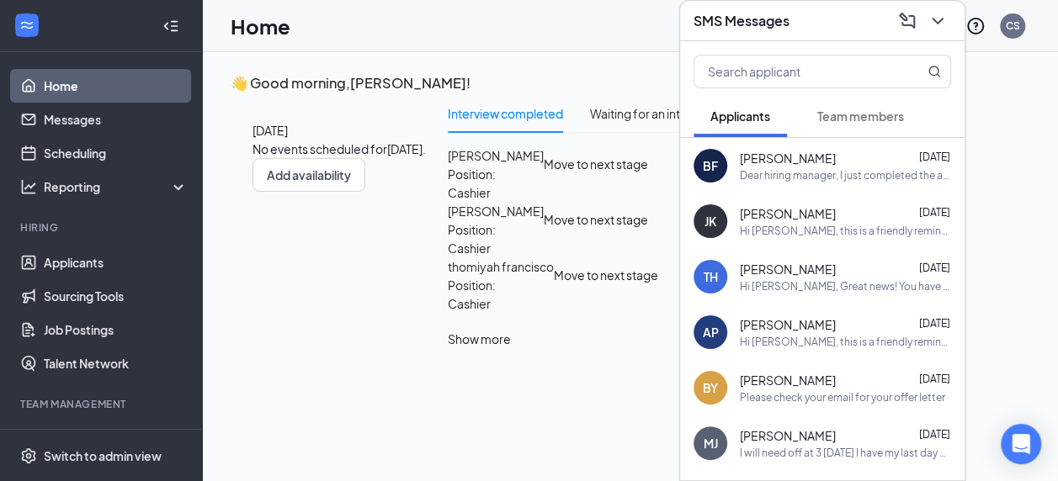
click at [861, 173] on div "Dear hiring manager, I just completed the application and I wanted me to select…" at bounding box center [845, 175] width 211 height 14
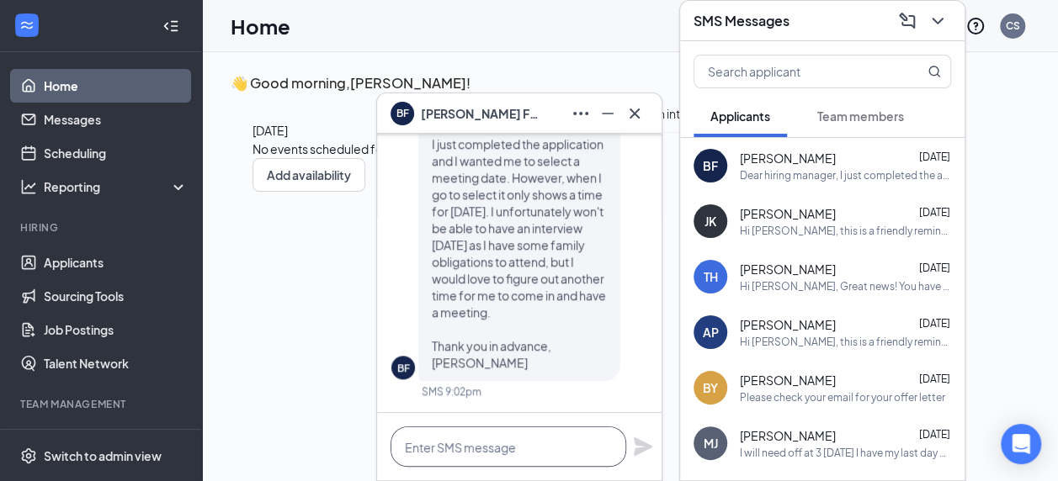
click at [455, 438] on textarea at bounding box center [508, 447] width 236 height 40
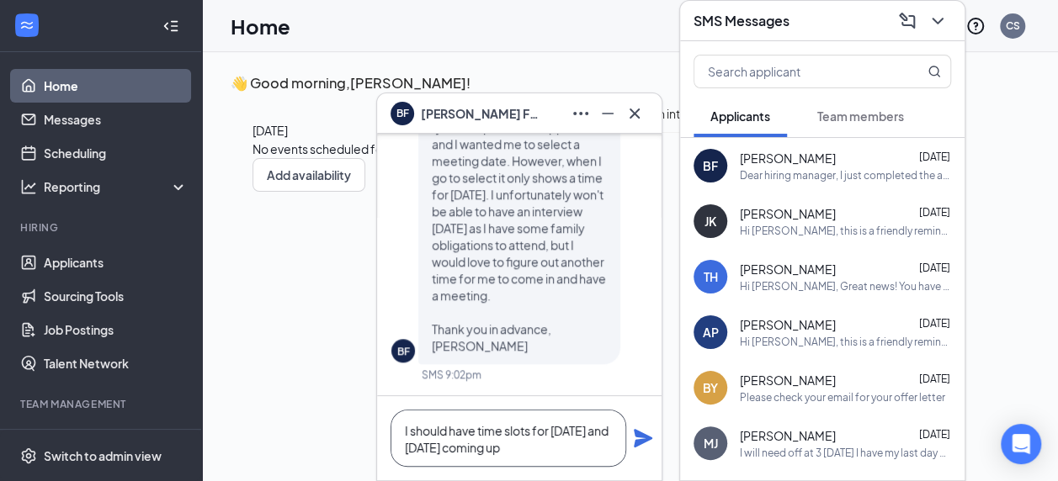
click at [592, 443] on textarea "I should have time slots for [DATE] and [DATE] coming up" at bounding box center [508, 438] width 236 height 57
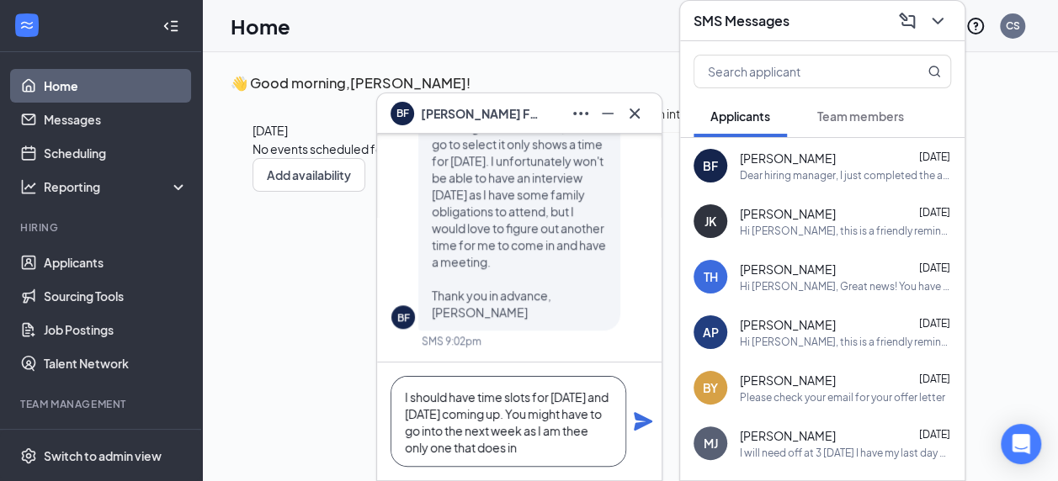
scroll to position [17, 0]
click at [512, 449] on textarea "I should have time slots for [DATE] and [DATE] coming up. You might have to go …" at bounding box center [508, 421] width 236 height 91
type textarea "I should have time slots for [DATE] and [DATE] coming up. You might have to go …"
click at [645, 423] on icon "Plane" at bounding box center [643, 421] width 19 height 19
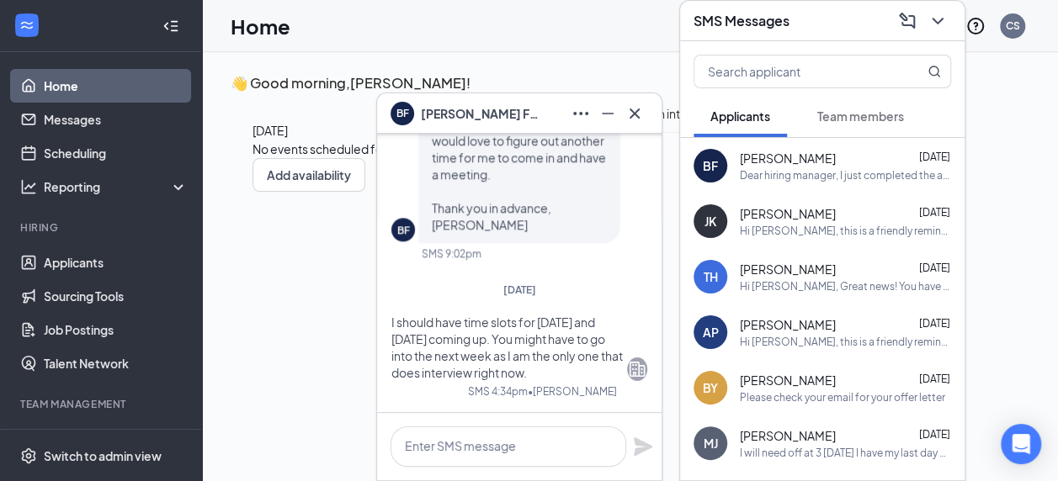
scroll to position [0, 0]
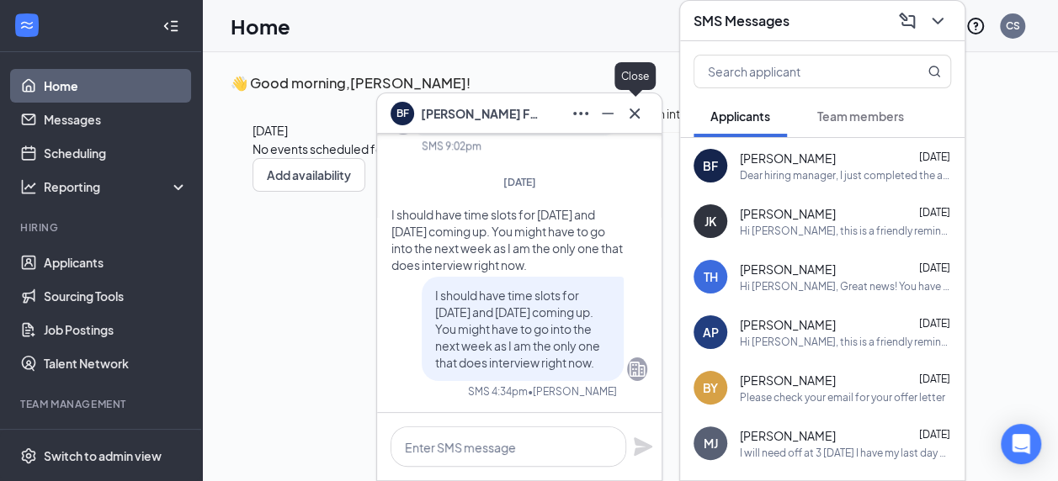
click at [639, 113] on icon "Cross" at bounding box center [634, 113] width 20 height 20
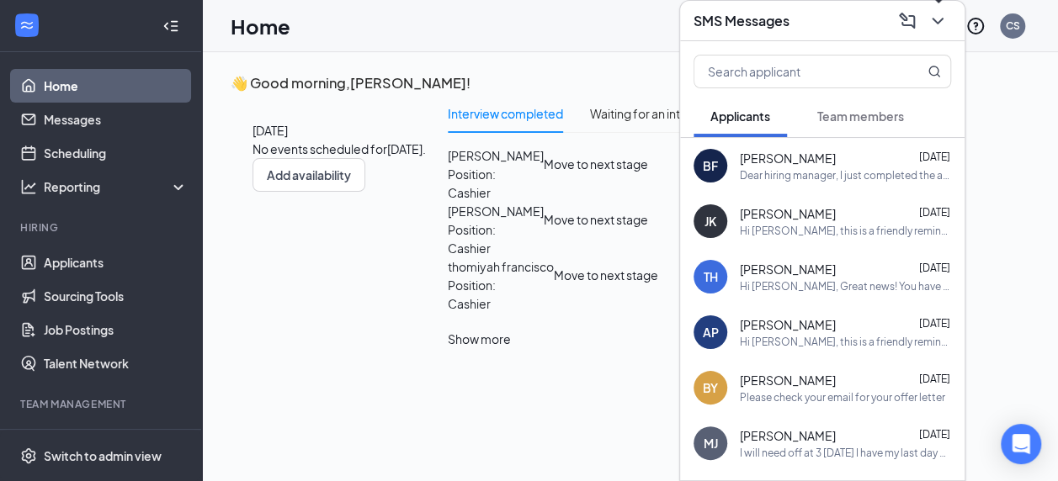
click at [942, 22] on icon "ChevronDown" at bounding box center [937, 21] width 20 height 20
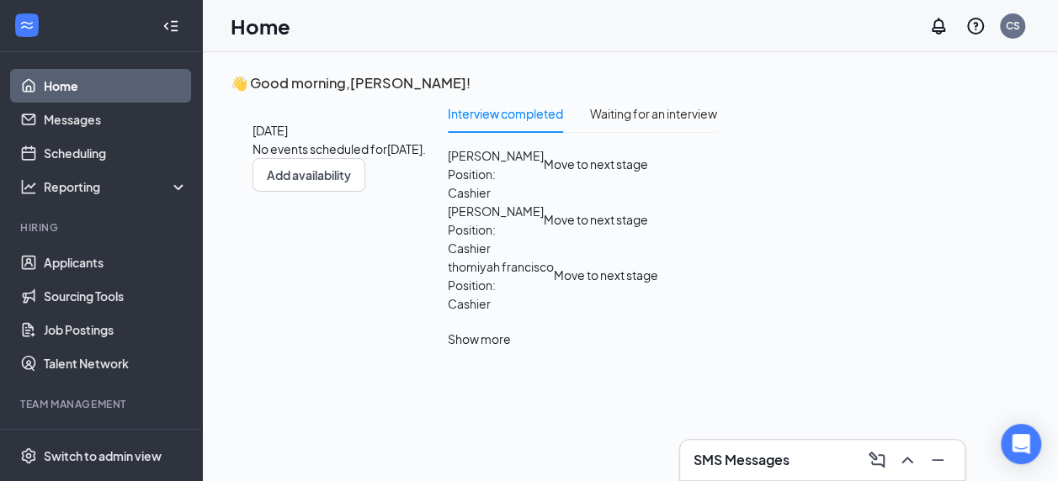
click at [74, 88] on link "Home" at bounding box center [116, 86] width 144 height 34
click at [77, 261] on link "Applicants" at bounding box center [116, 263] width 144 height 34
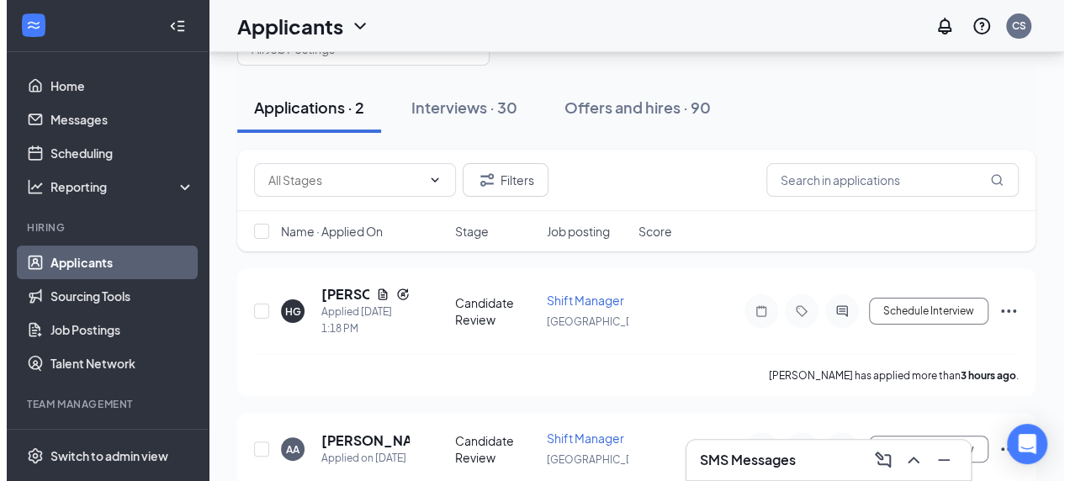
scroll to position [84, 0]
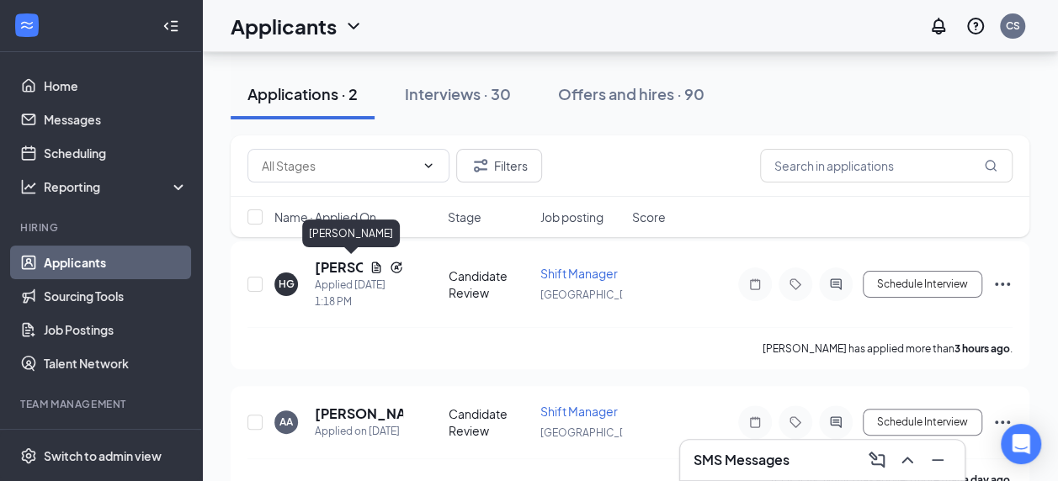
click at [328, 265] on h5 "[PERSON_NAME]" at bounding box center [339, 267] width 48 height 19
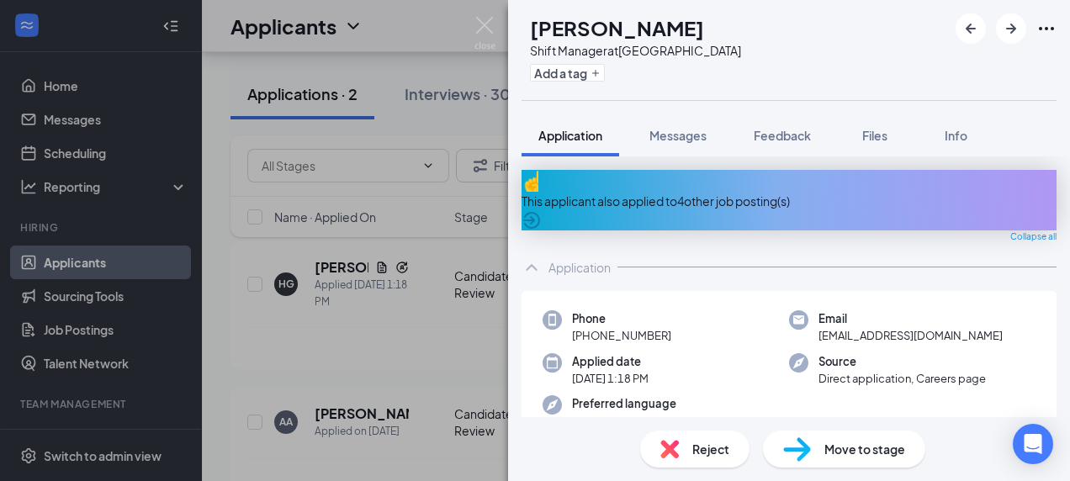
click at [695, 192] on div "This applicant also applied to 4 other job posting(s)" at bounding box center [789, 201] width 535 height 19
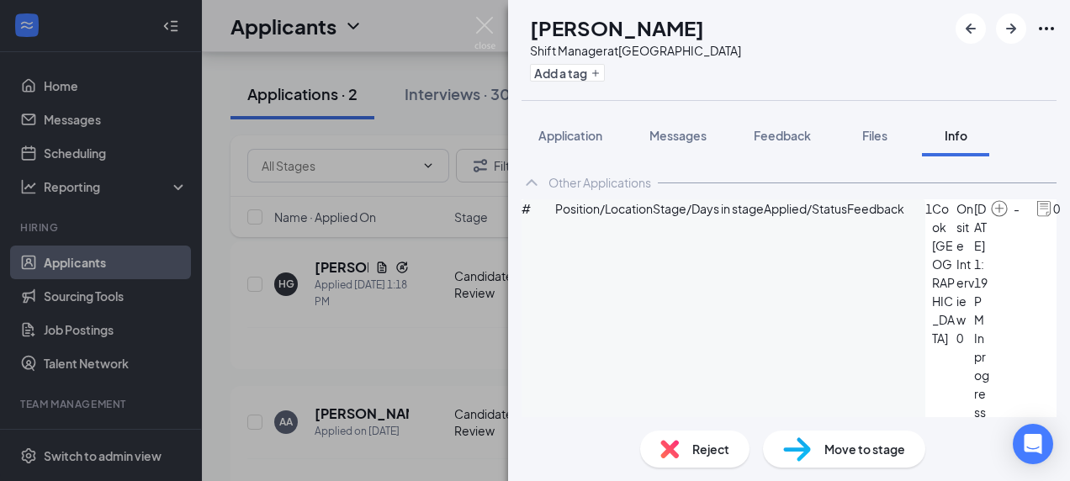
scroll to position [59, 0]
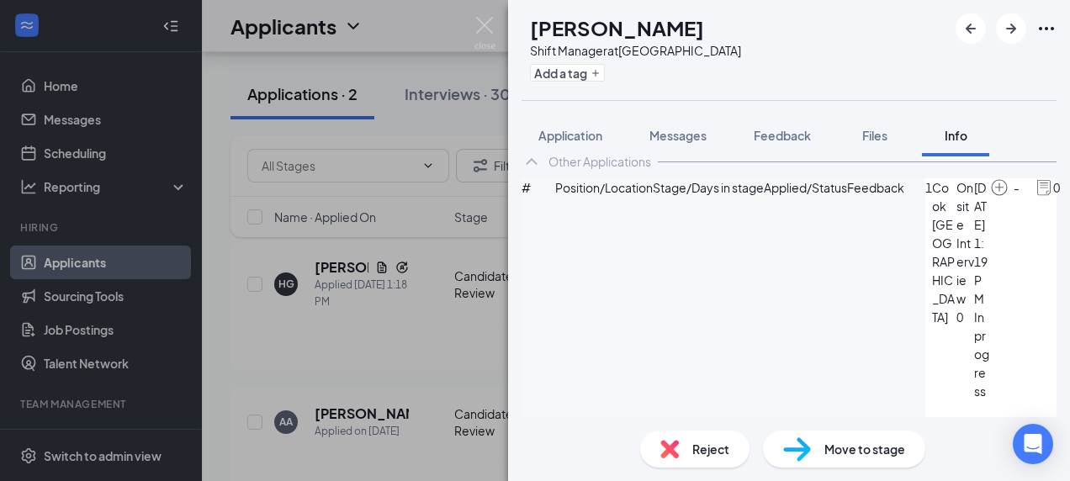
click at [554, 130] on span "Application" at bounding box center [570, 135] width 64 height 15
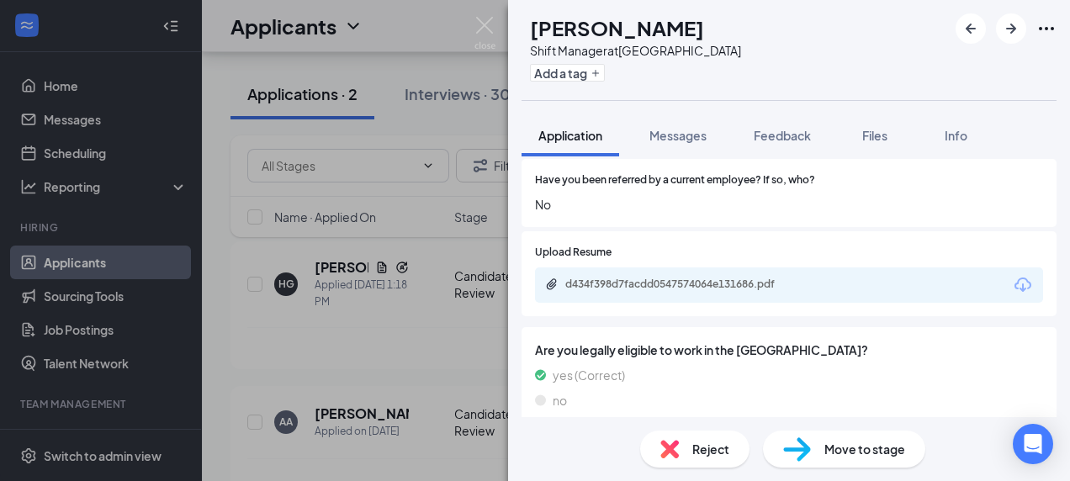
scroll to position [926, 0]
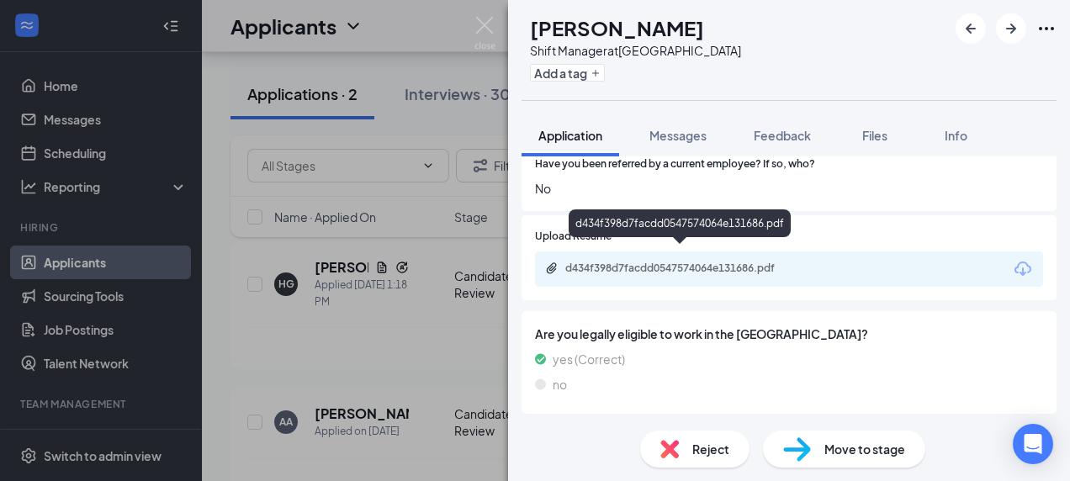
click at [670, 262] on div "d434f398d7facdd0547574064e131686.pdf" at bounding box center [683, 268] width 236 height 13
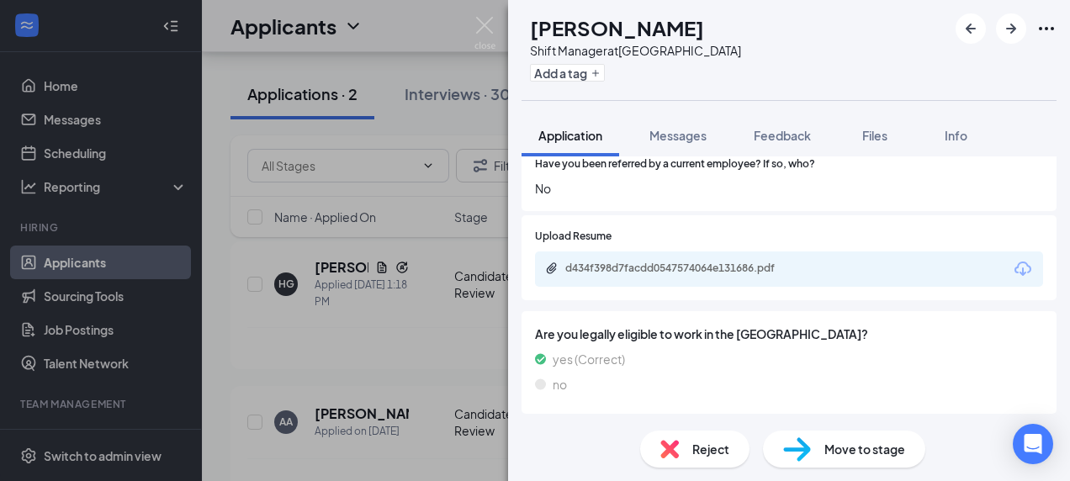
click at [708, 441] on span "Reject" at bounding box center [710, 449] width 37 height 19
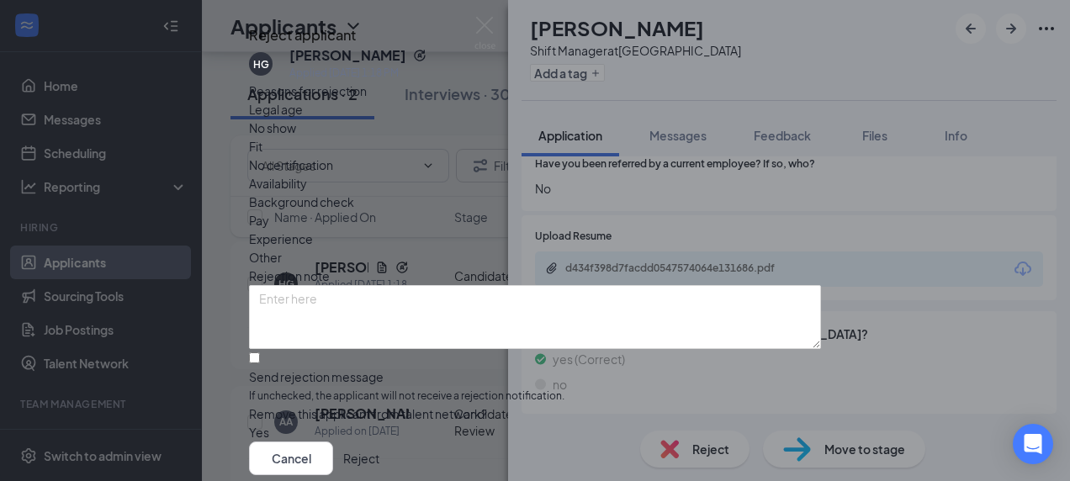
click at [313, 236] on span "Experience" at bounding box center [281, 239] width 64 height 19
drag, startPoint x: 490, startPoint y: 236, endPoint x: 512, endPoint y: 256, distance: 30.4
click at [512, 256] on div "Reasons for rejection Legal age No show Fit No certification Availability Backg…" at bounding box center [535, 262] width 572 height 360
click at [313, 241] on span "Experience" at bounding box center [281, 239] width 64 height 19
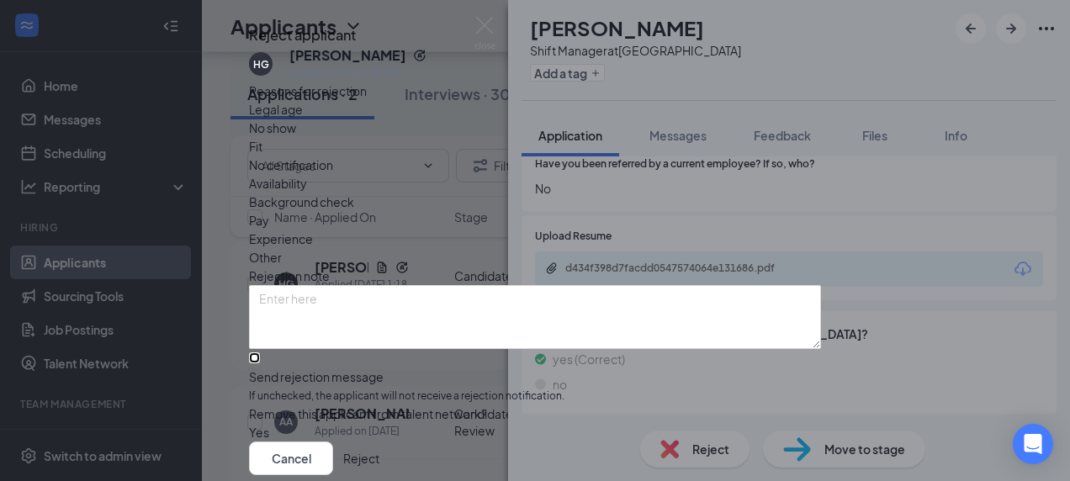
click at [260, 353] on input "Send rejection message If unchecked, the applicant will not receive a rejection…" at bounding box center [254, 358] width 11 height 11
checkbox input "true"
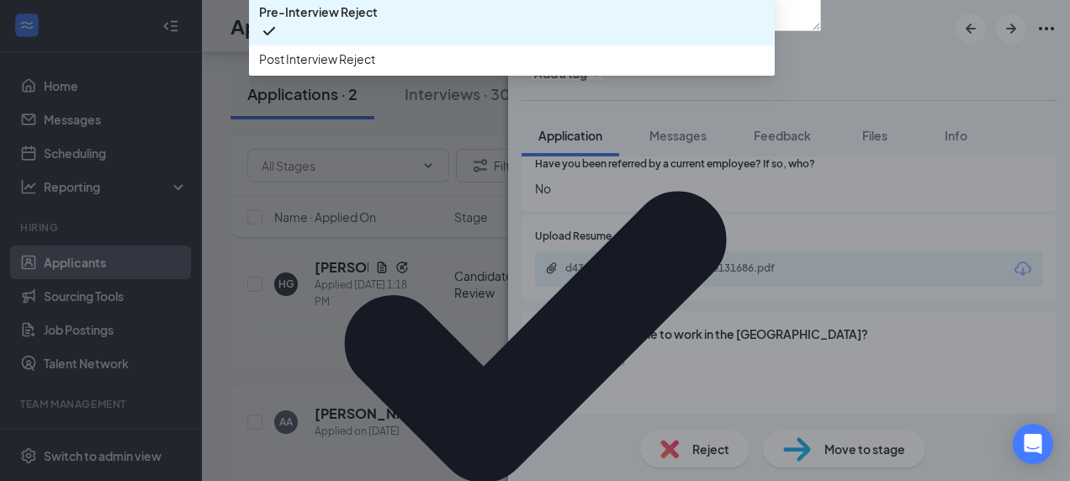
click at [313, 21] on span "Pre-Interview Reject" at bounding box center [318, 12] width 119 height 19
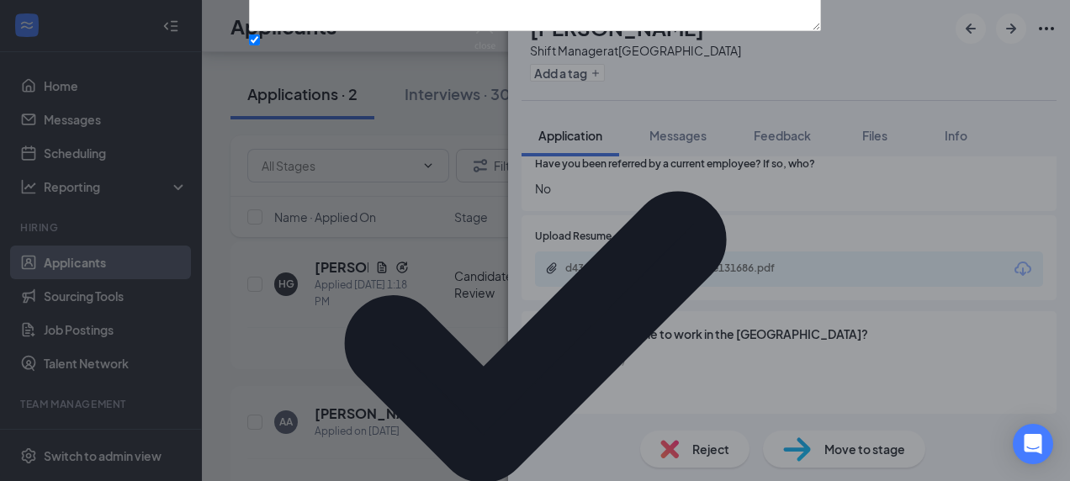
scroll to position [216, 0]
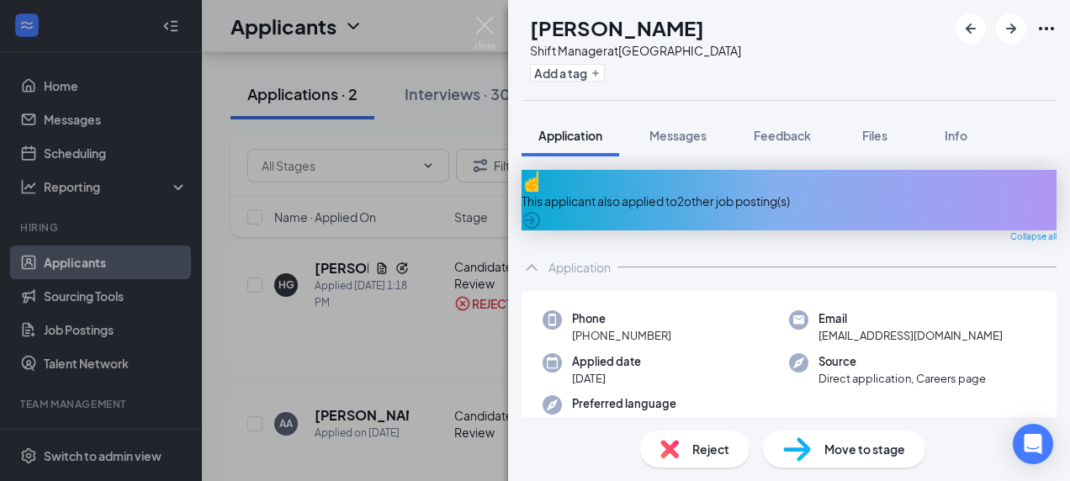
click at [720, 194] on div "This applicant also applied to 2 other job posting(s)" at bounding box center [789, 201] width 535 height 19
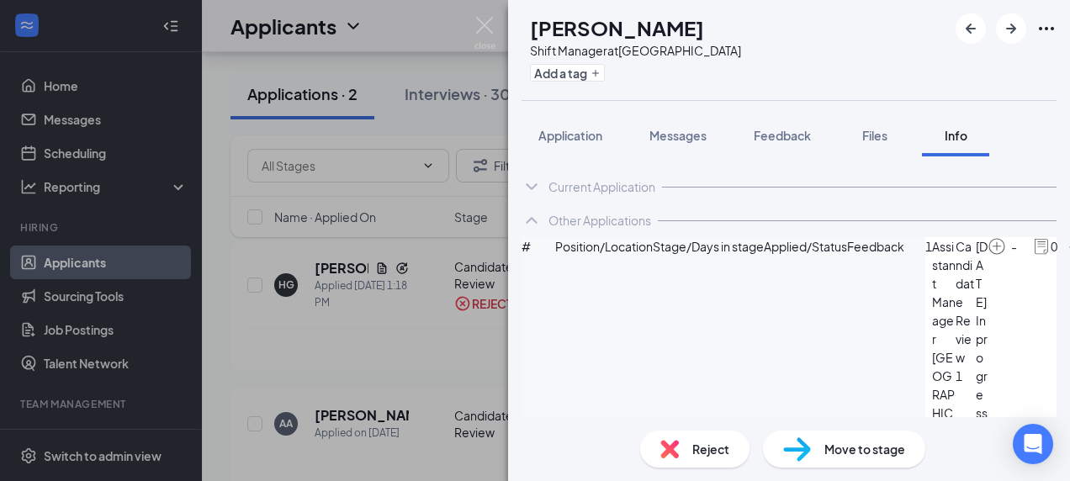
click at [565, 130] on span "Application" at bounding box center [570, 135] width 64 height 15
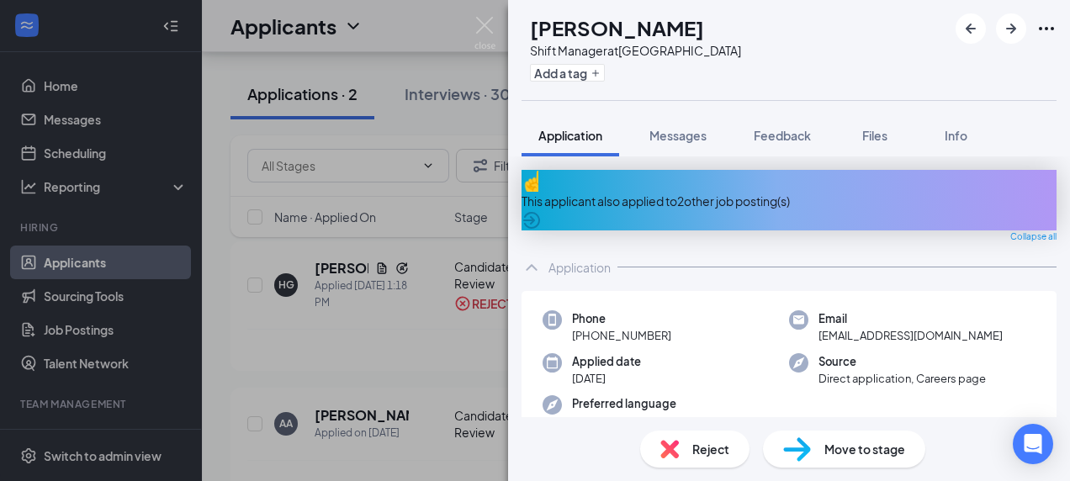
click at [889, 65] on div "AA [PERSON_NAME] Shift Manager at [GEOGRAPHIC_DATA] Add a tag" at bounding box center [789, 50] width 562 height 100
click at [960, 135] on span "Info" at bounding box center [956, 135] width 23 height 15
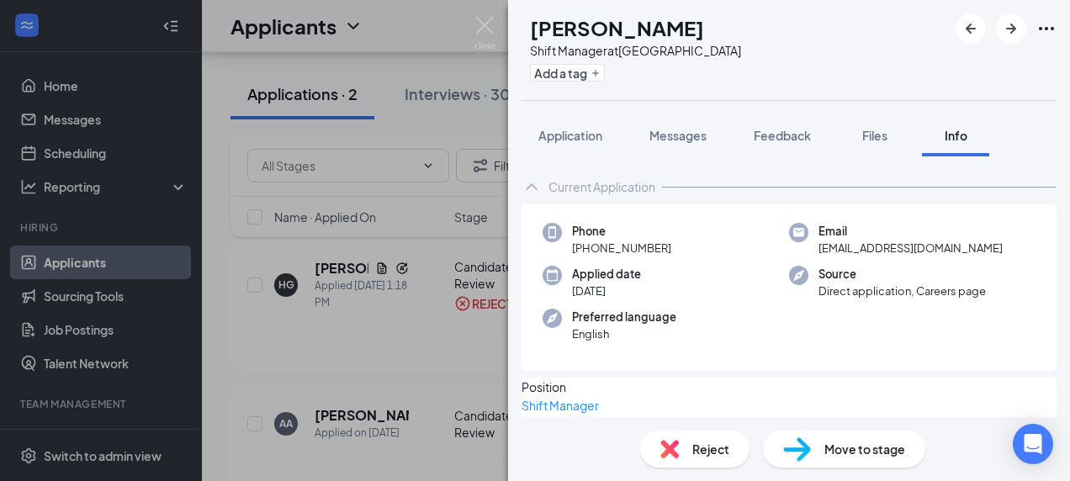
click at [870, 137] on span "Files" at bounding box center [874, 135] width 25 height 15
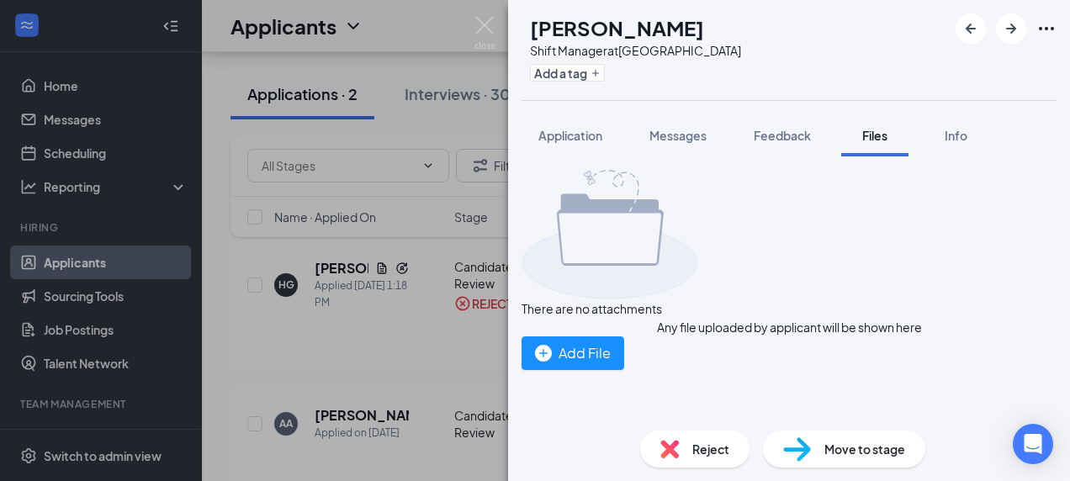
click at [801, 134] on span "Feedback" at bounding box center [782, 135] width 57 height 15
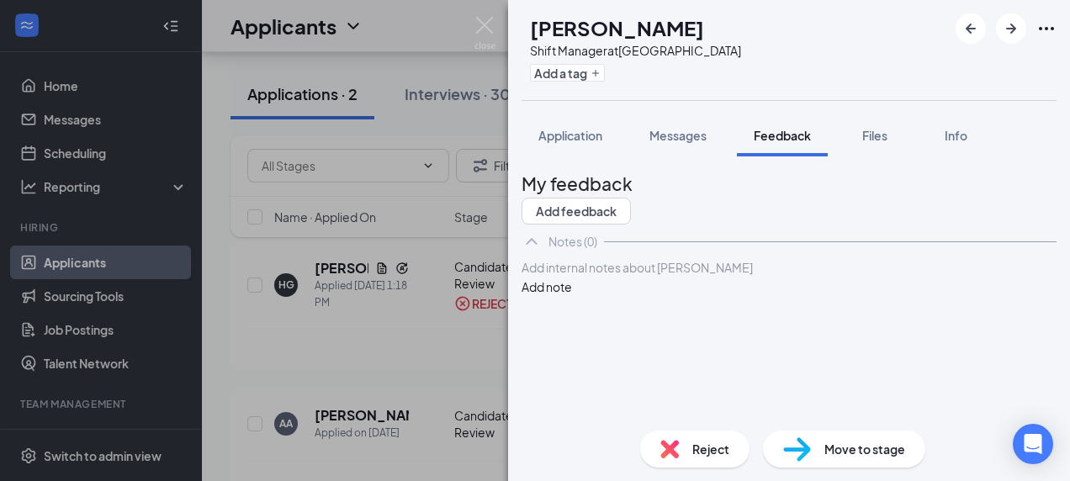
click at [594, 134] on span "Application" at bounding box center [570, 135] width 64 height 15
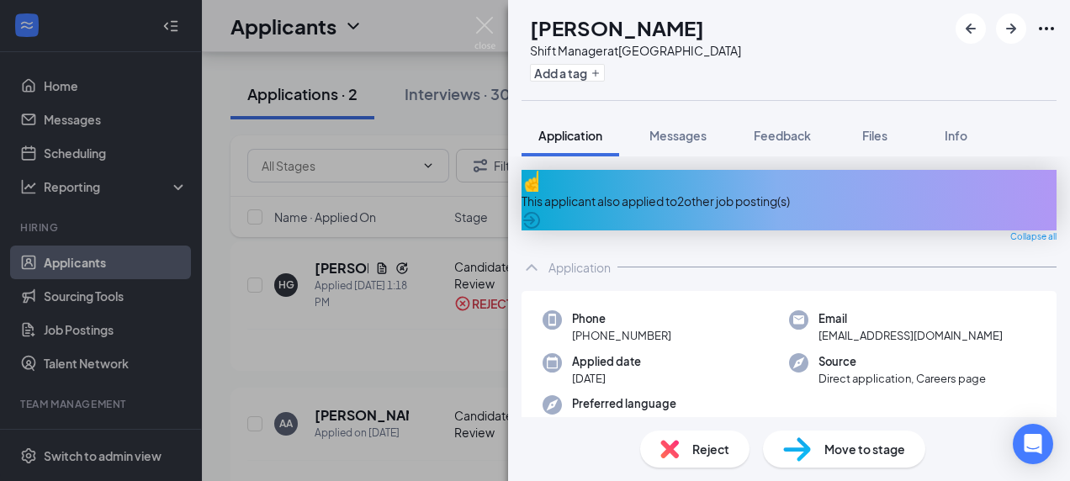
click at [645, 192] on div "This applicant also applied to 2 other job posting(s)" at bounding box center [789, 201] width 535 height 19
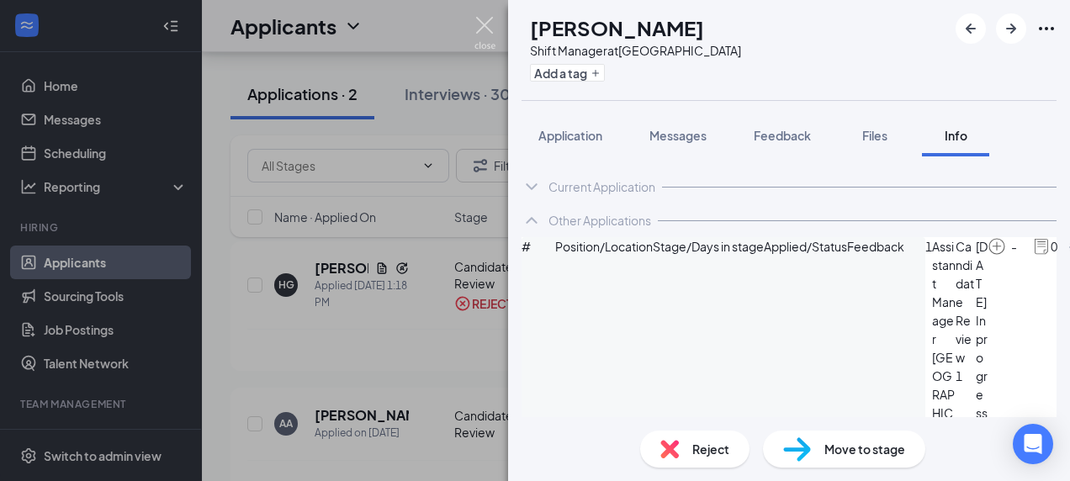
click at [483, 27] on img at bounding box center [485, 33] width 21 height 33
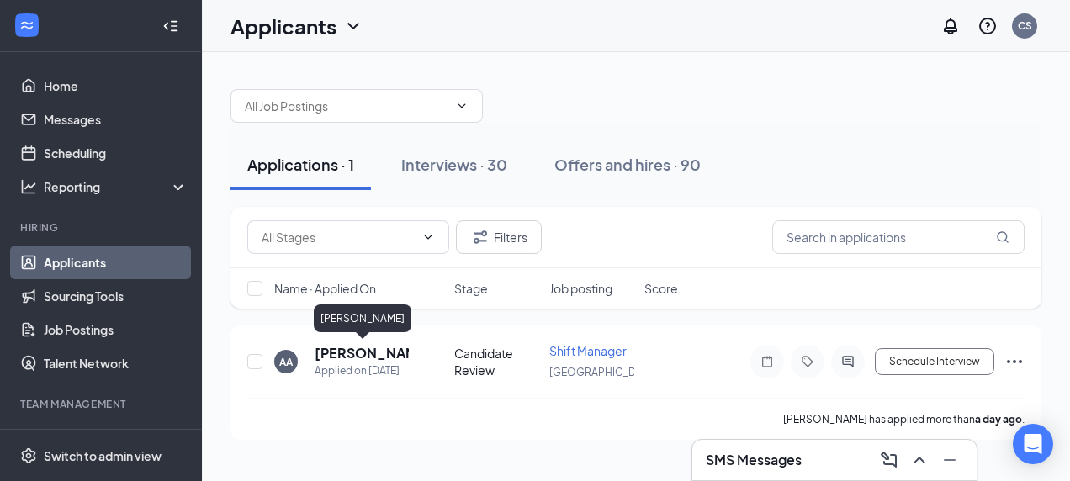
click at [335, 349] on h5 "[PERSON_NAME]" at bounding box center [362, 353] width 94 height 19
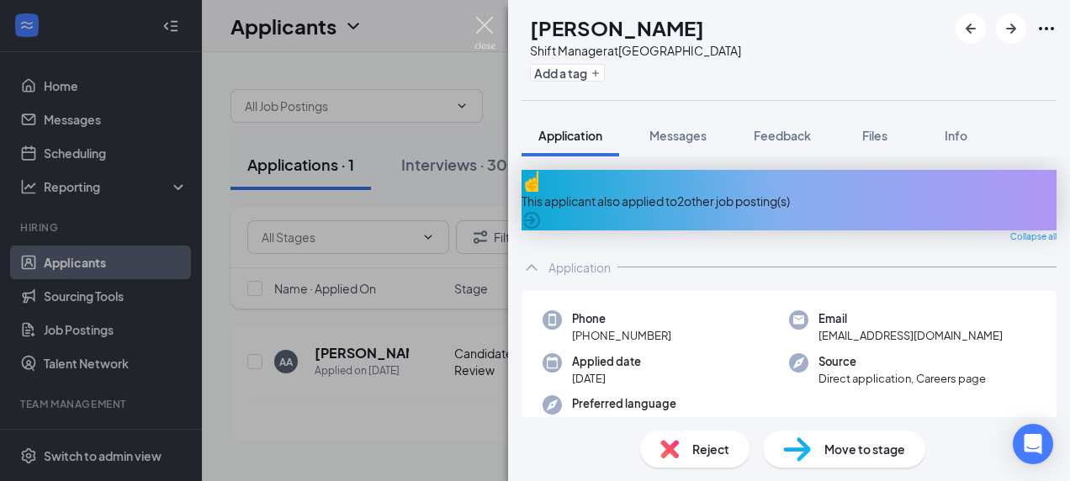
click at [483, 25] on img at bounding box center [485, 33] width 21 height 33
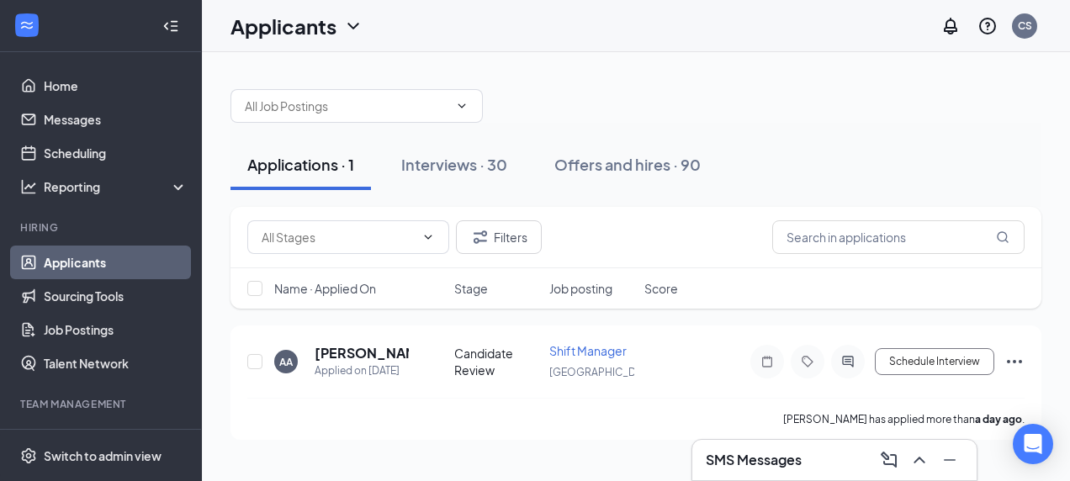
click at [425, 170] on div "Interviews · 30" at bounding box center [454, 164] width 106 height 21
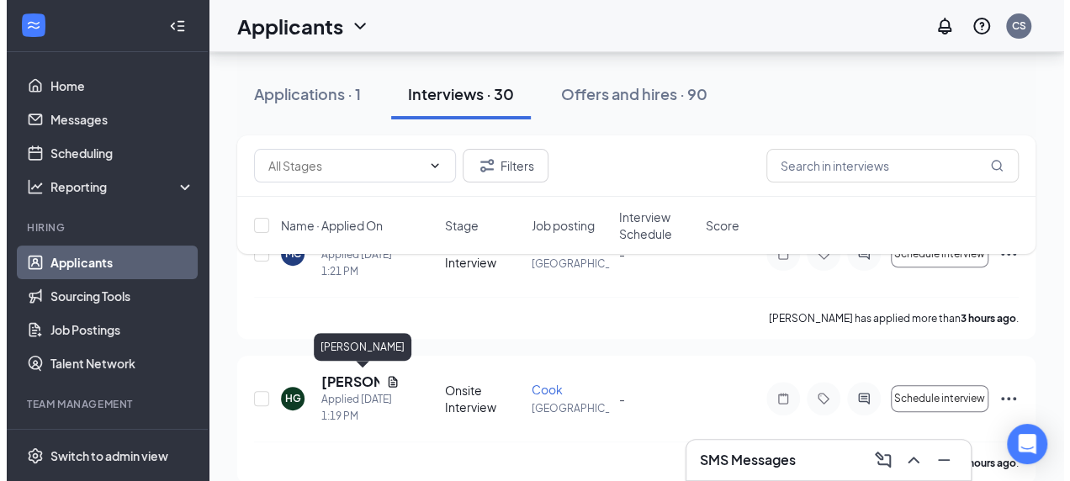
scroll to position [168, 0]
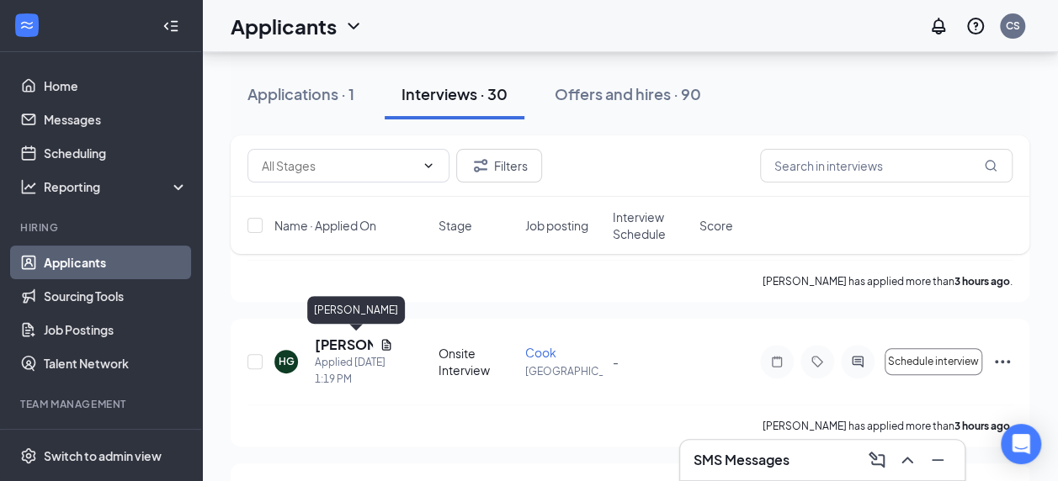
click at [345, 350] on h5 "[PERSON_NAME]" at bounding box center [344, 345] width 58 height 19
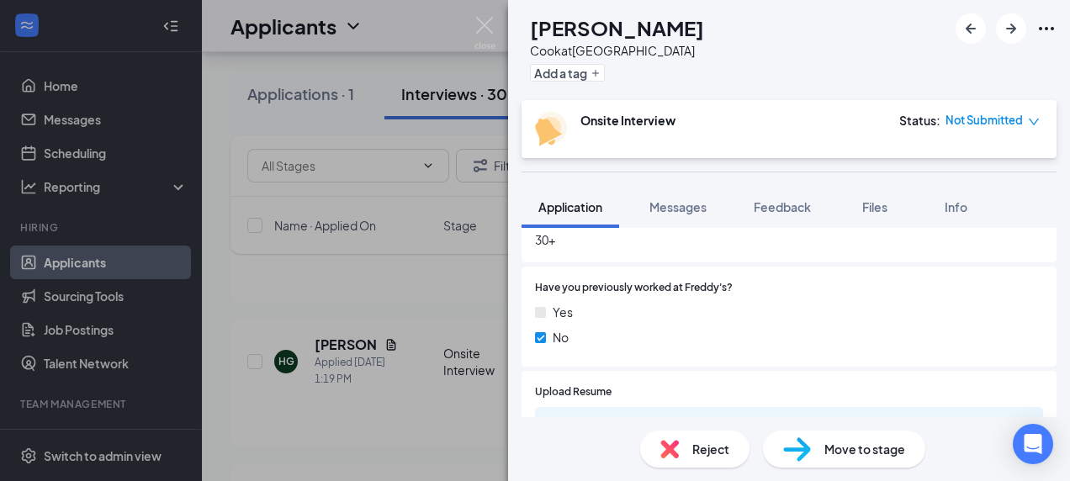
scroll to position [926, 0]
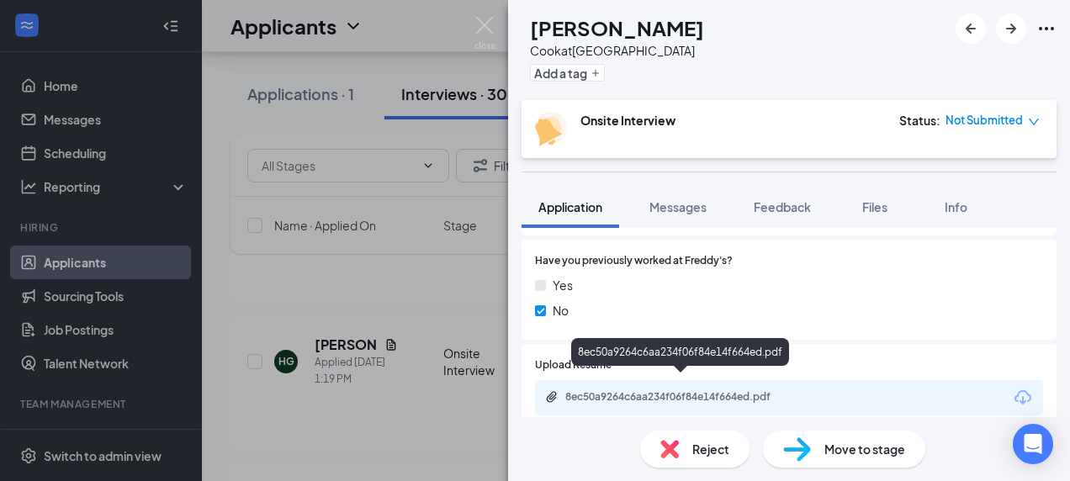
click at [657, 390] on div "8ec50a9264c6aa234f06f84e14f664ed.pdf" at bounding box center [683, 396] width 236 height 13
